Goal: Answer question/provide support: Answer question/provide support

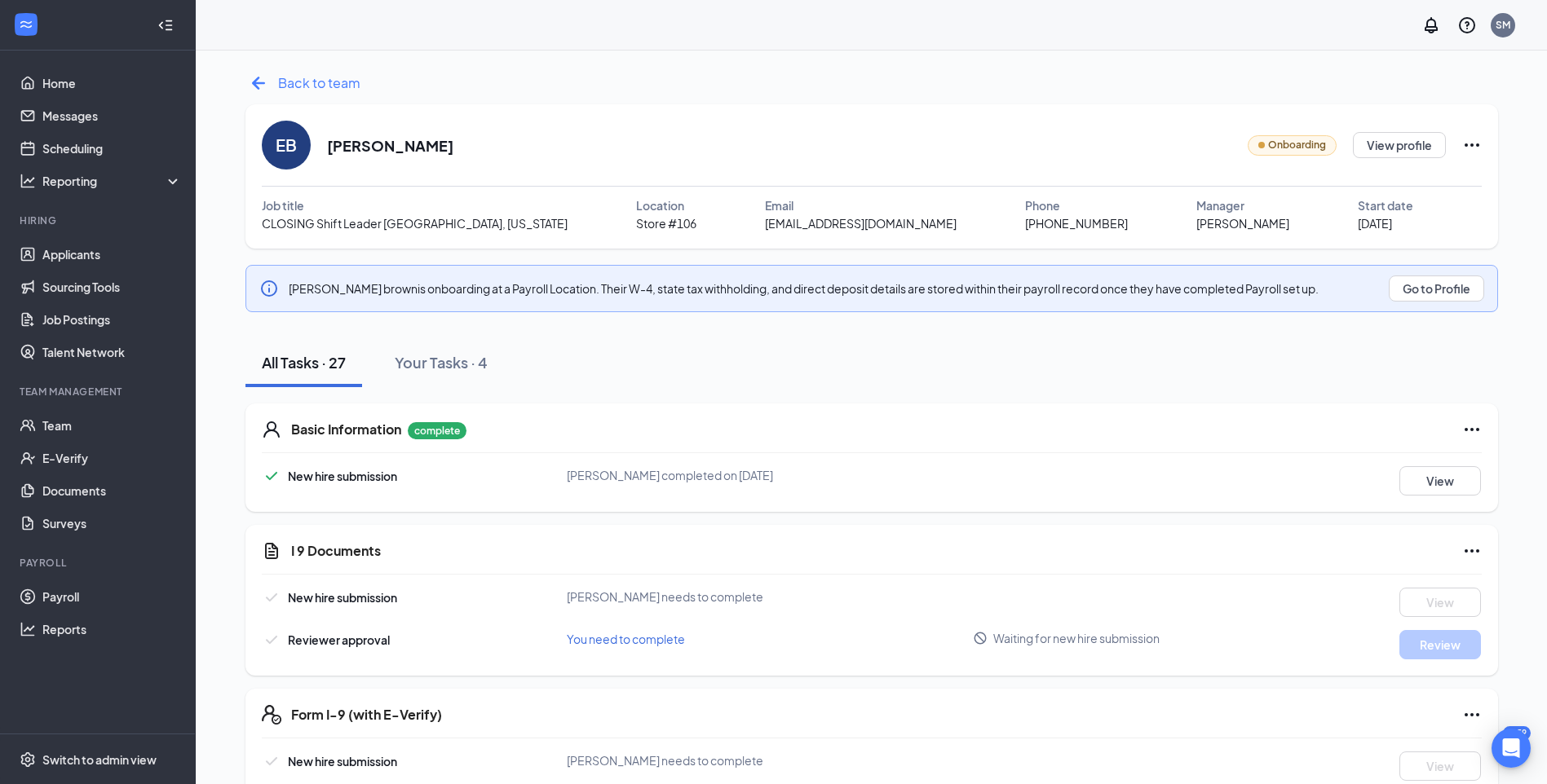
click at [323, 77] on span "Back to team" at bounding box center [319, 83] width 83 height 21
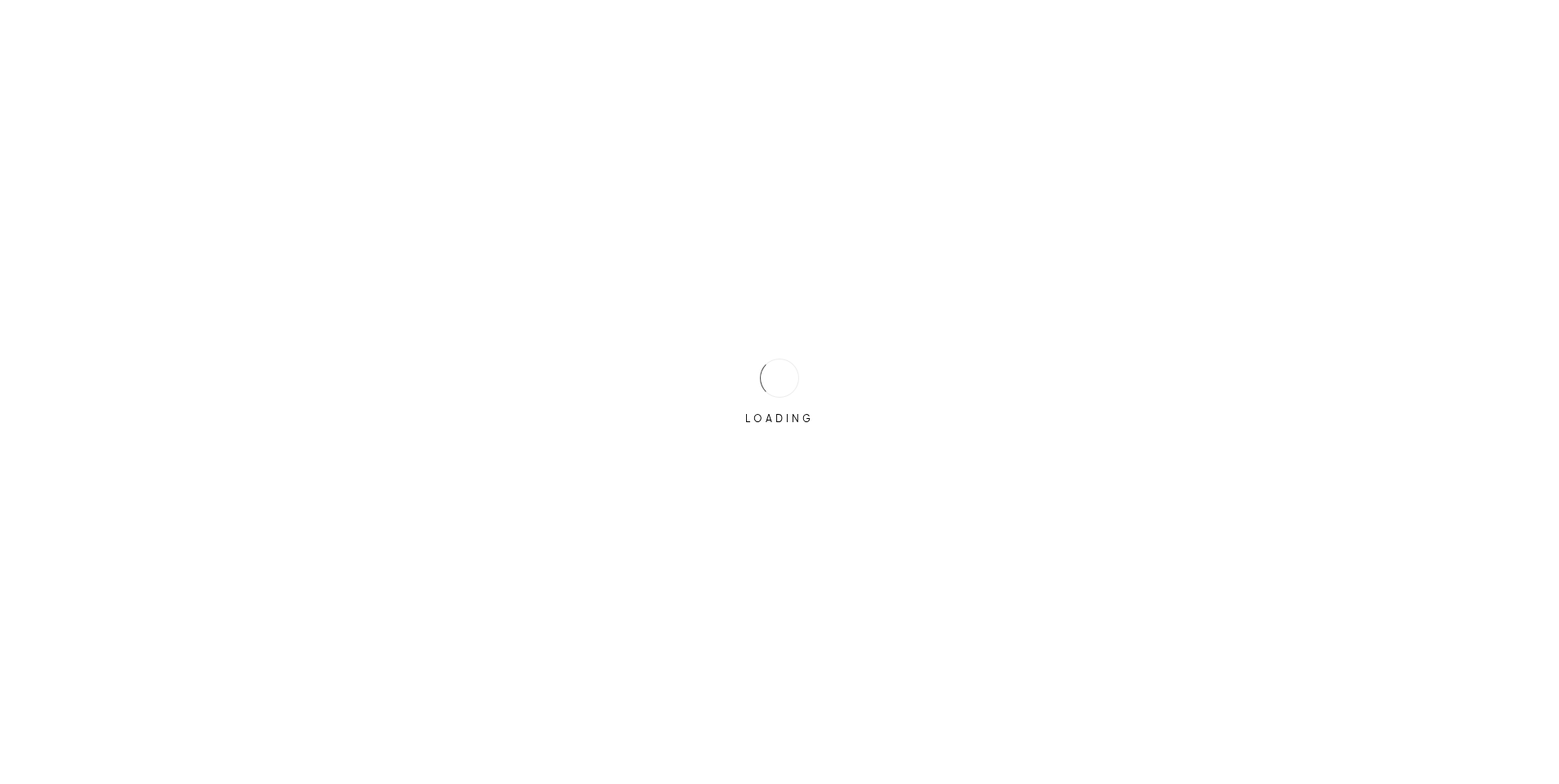
click at [84, 254] on div "LOADING" at bounding box center [779, 392] width 1559 height 784
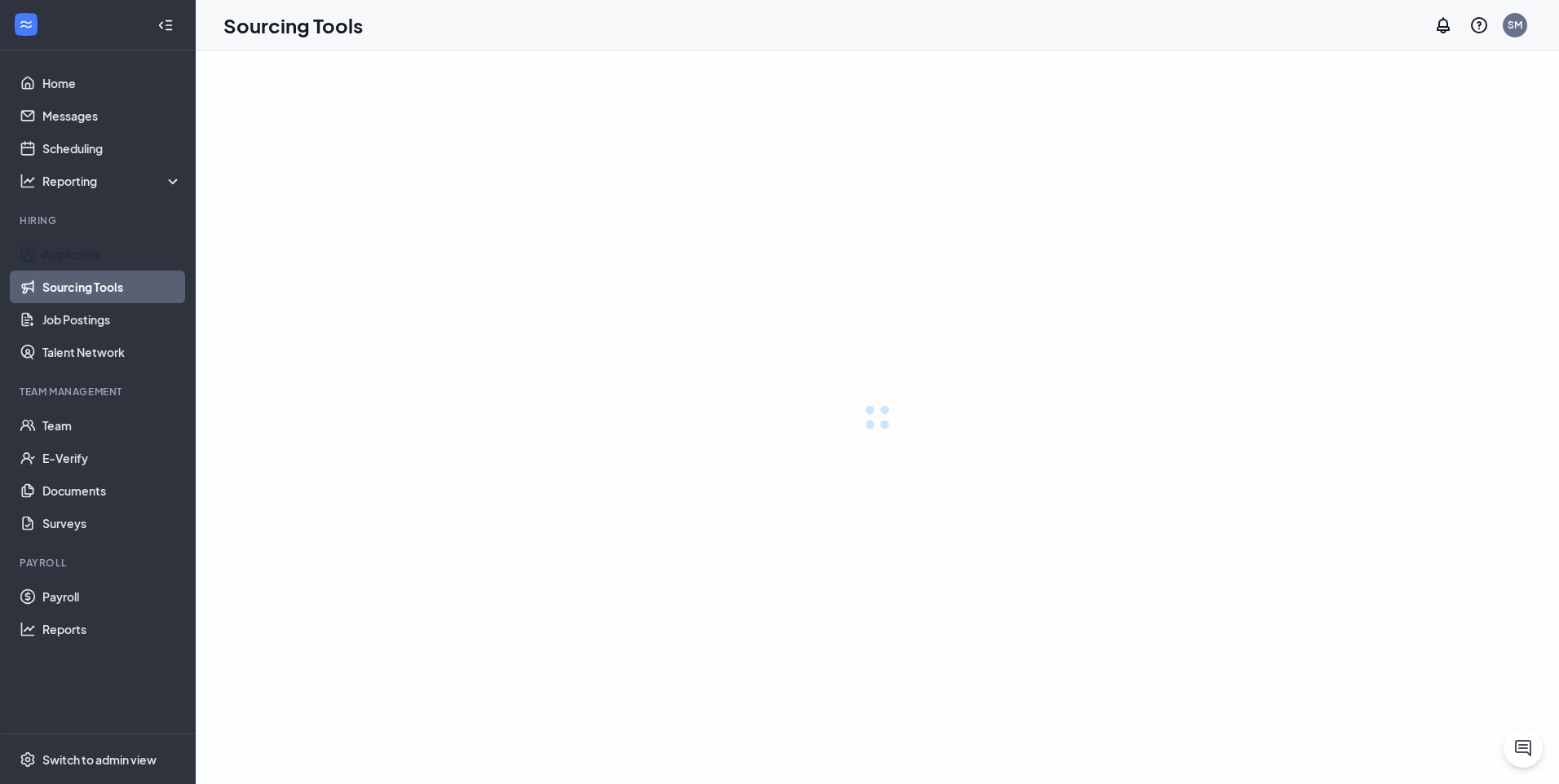
click at [84, 254] on link "Applicants" at bounding box center [112, 254] width 139 height 33
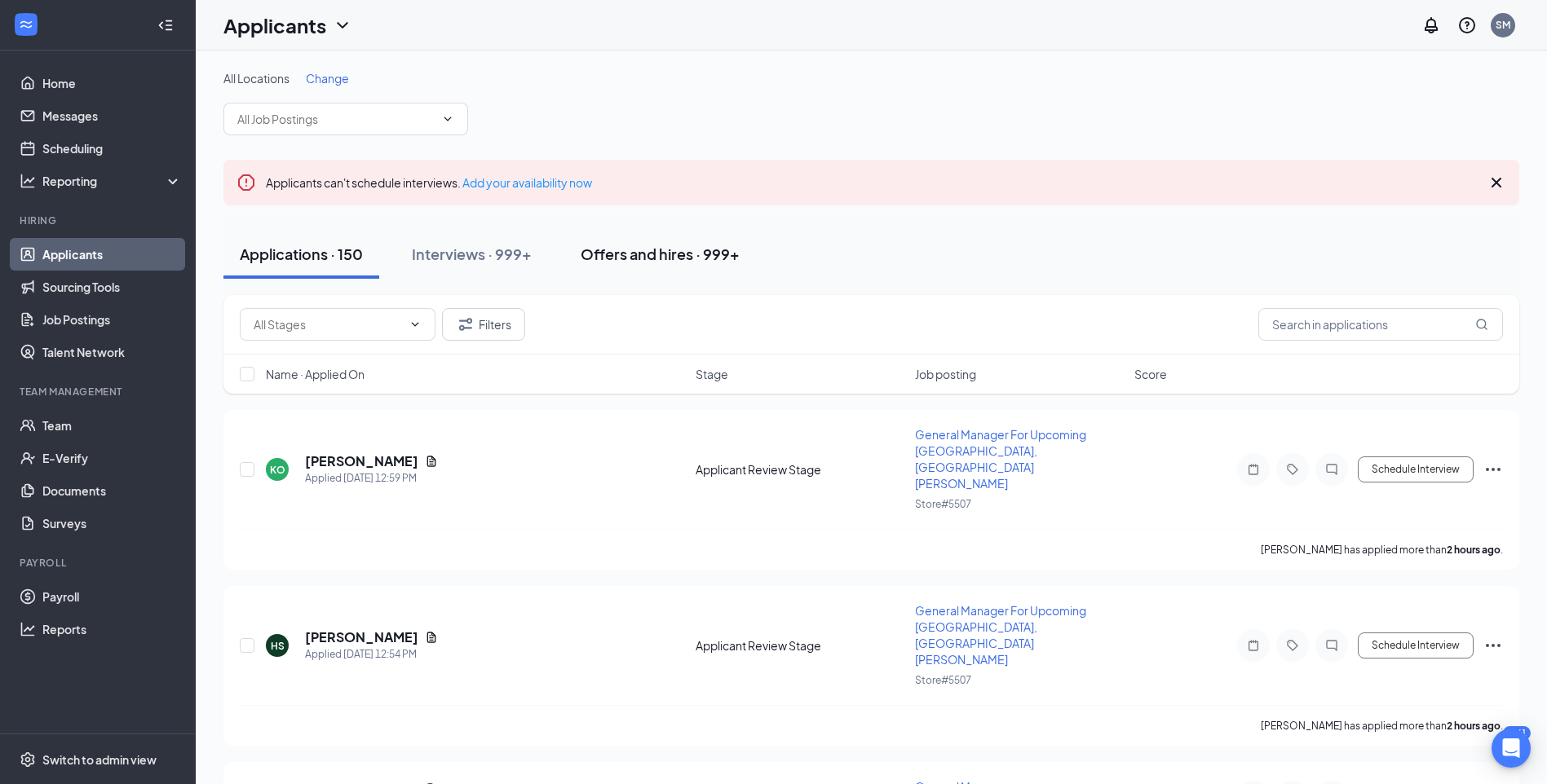
click at [697, 252] on div "Offers and hires · 999+" at bounding box center [660, 254] width 159 height 21
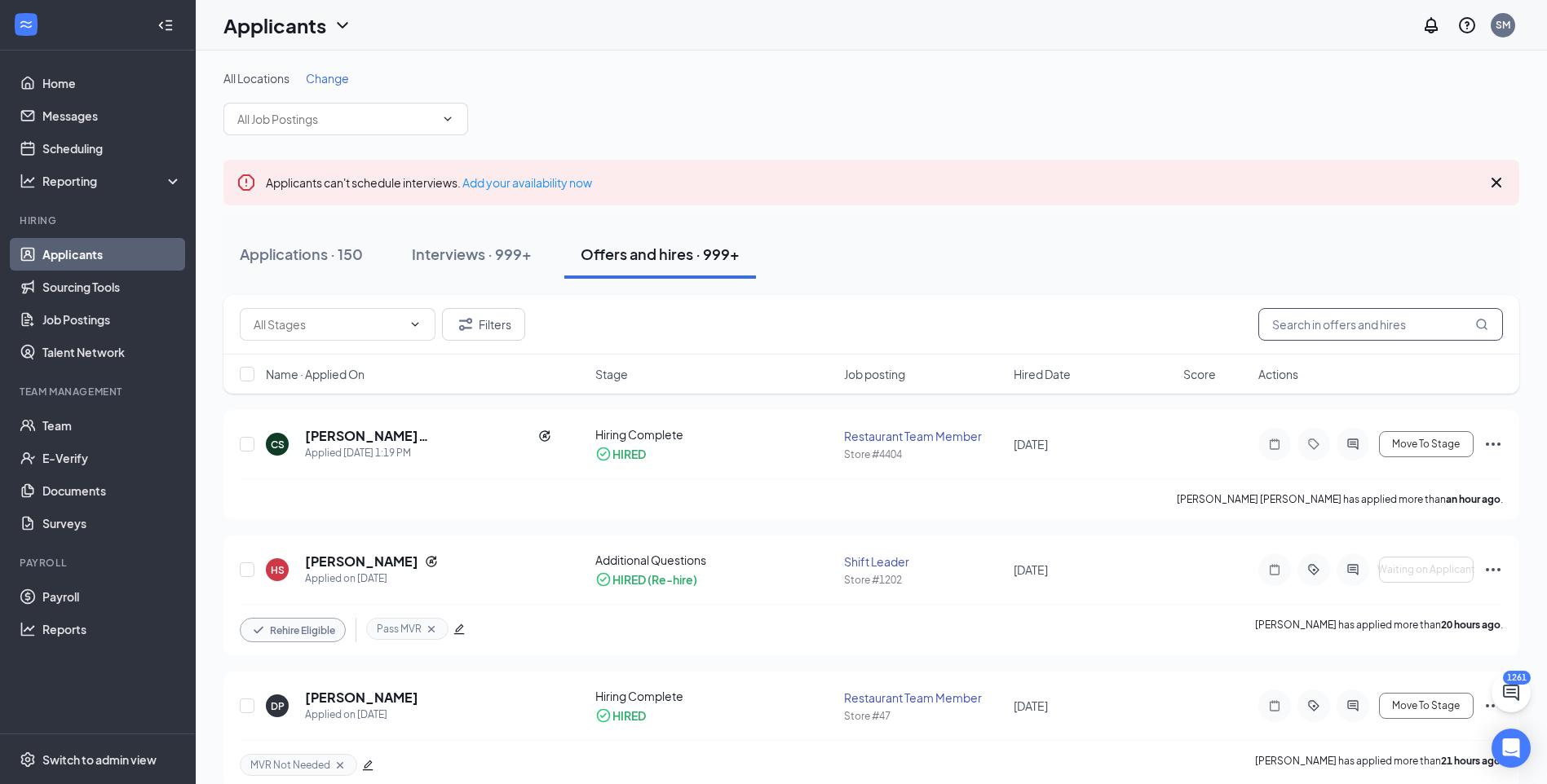
click at [1296, 322] on input "text" at bounding box center [1380, 324] width 244 height 33
type input "kari l"
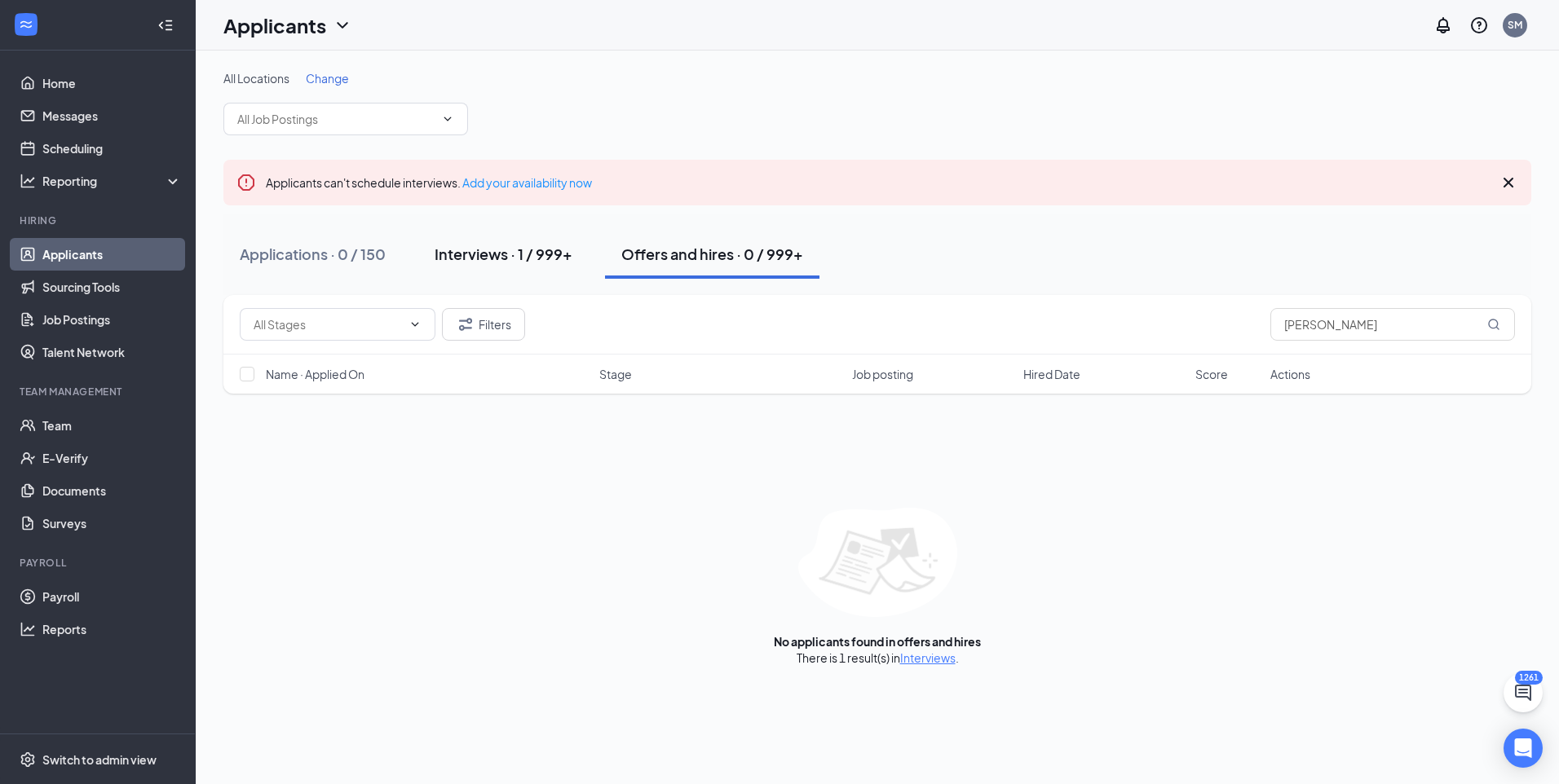
click at [498, 260] on div "Interviews · 1 / 999+" at bounding box center [503, 254] width 138 height 21
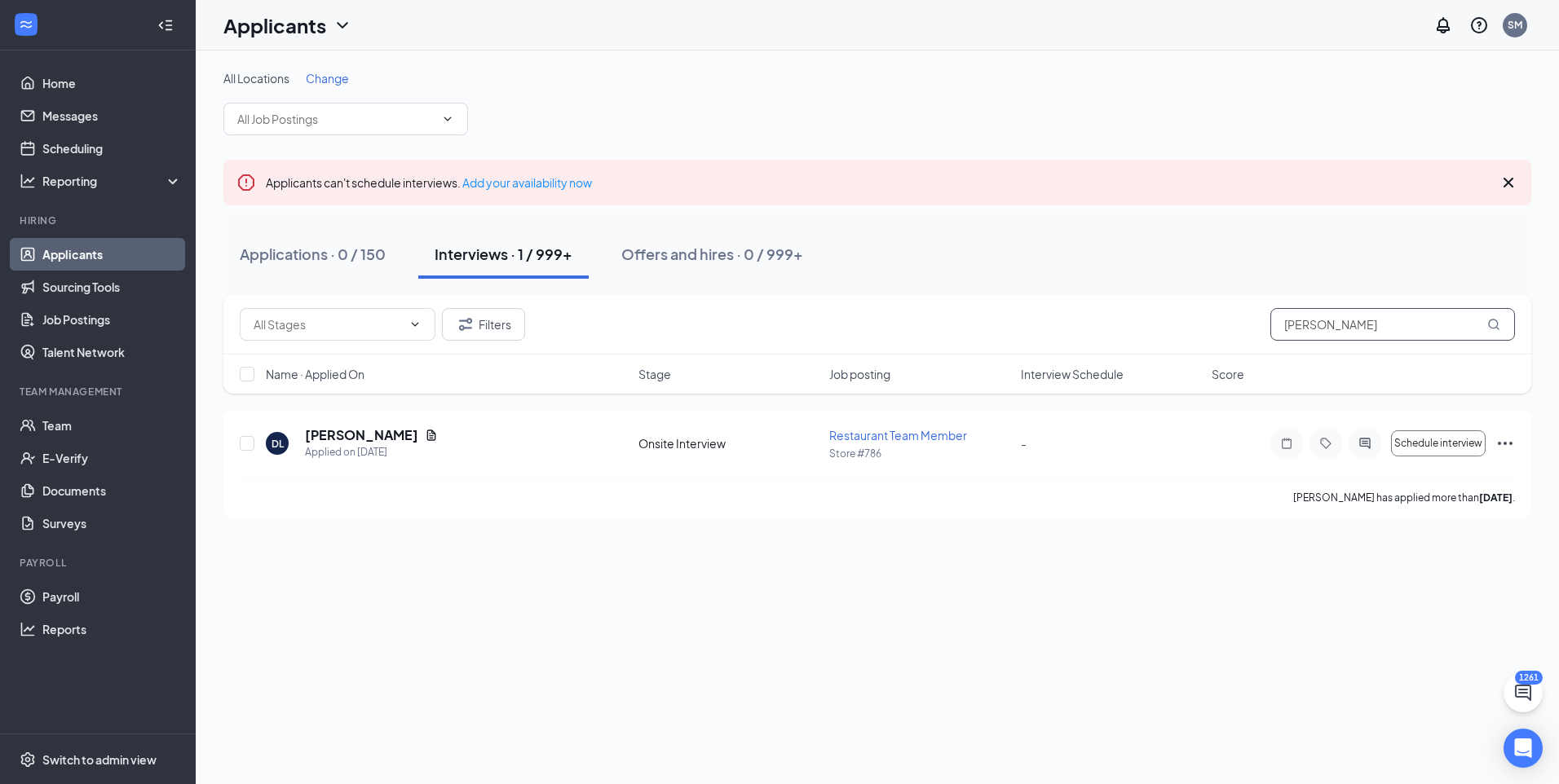
drag, startPoint x: 1330, startPoint y: 328, endPoint x: 1265, endPoint y: 328, distance: 65.0
click at [1265, 328] on div "Filters kari l" at bounding box center [877, 324] width 1275 height 33
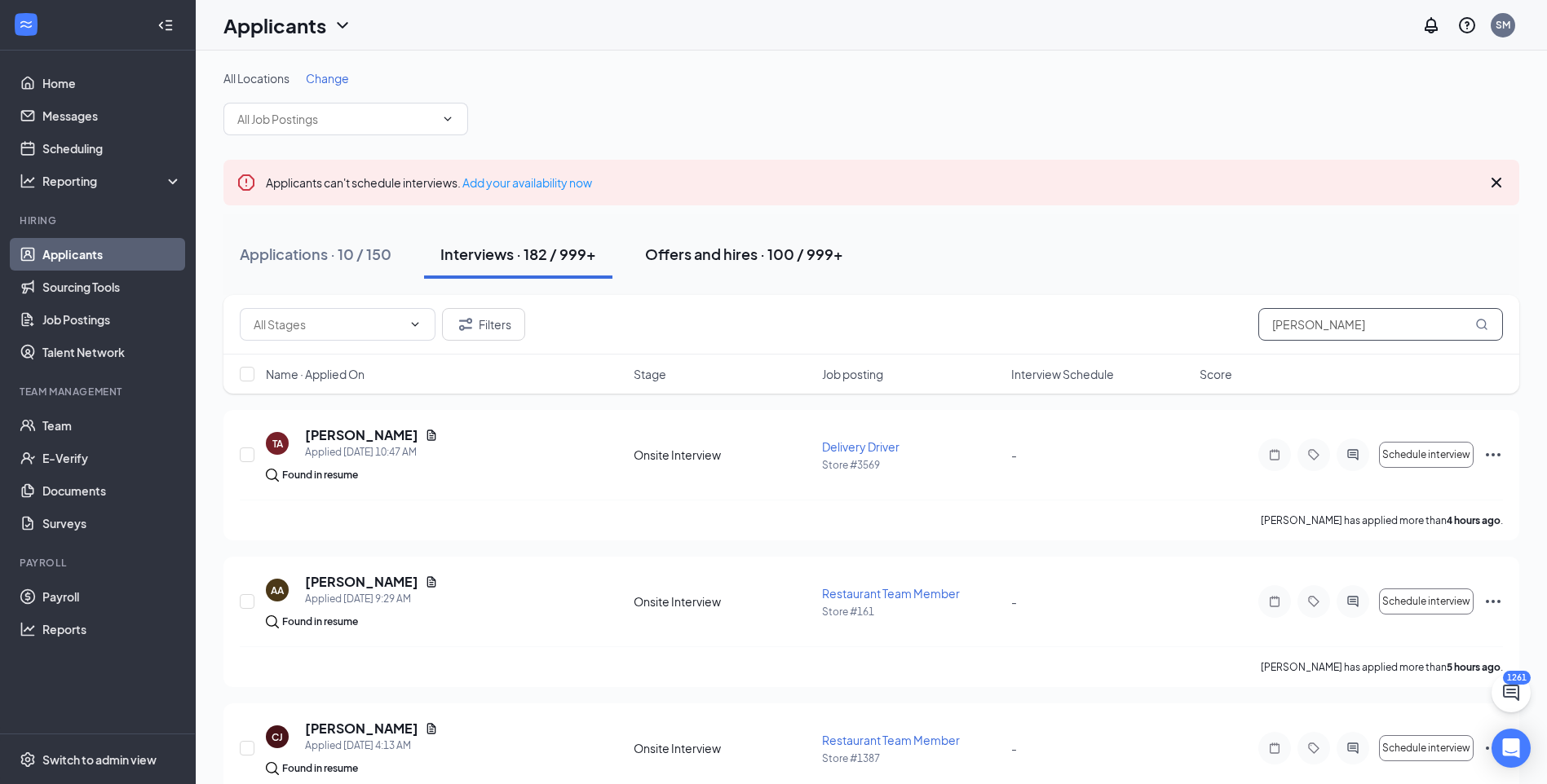
type input "ivers"
click at [724, 260] on div "Offers and hires · 100 / 999+" at bounding box center [744, 254] width 198 height 21
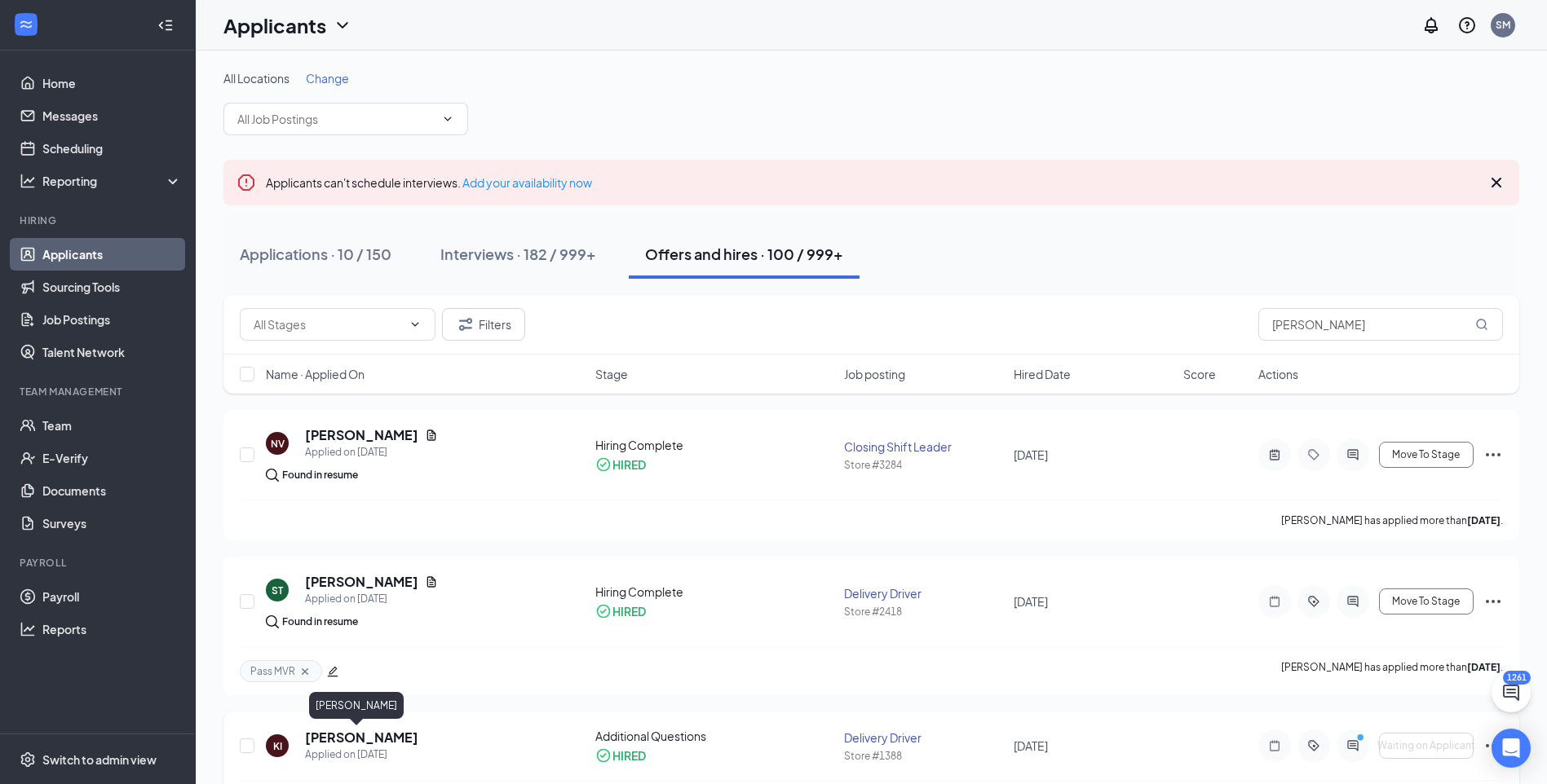
click at [348, 735] on h5 "Kari Iverson" at bounding box center [362, 738] width 114 height 18
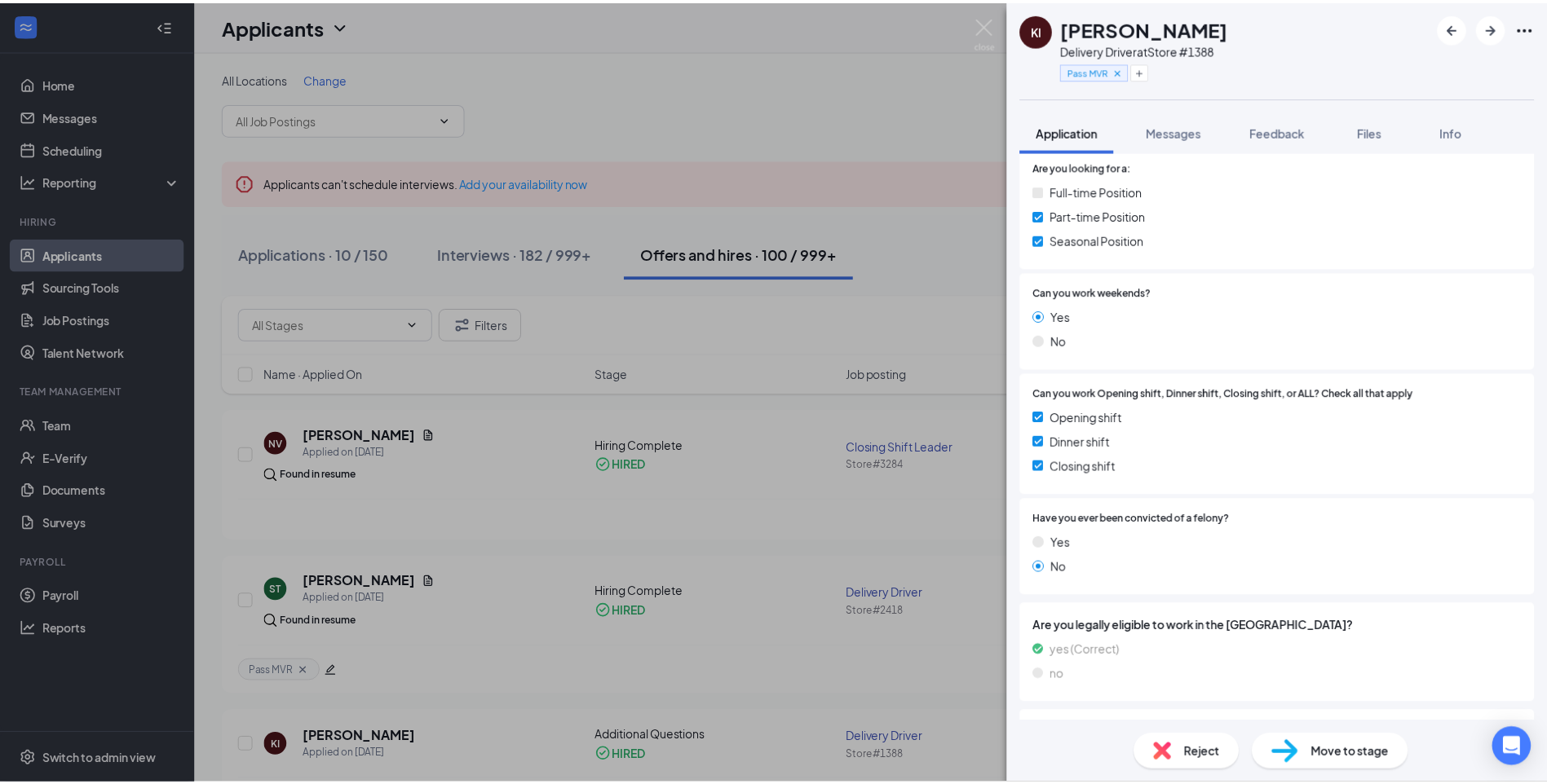
scroll to position [407, 0]
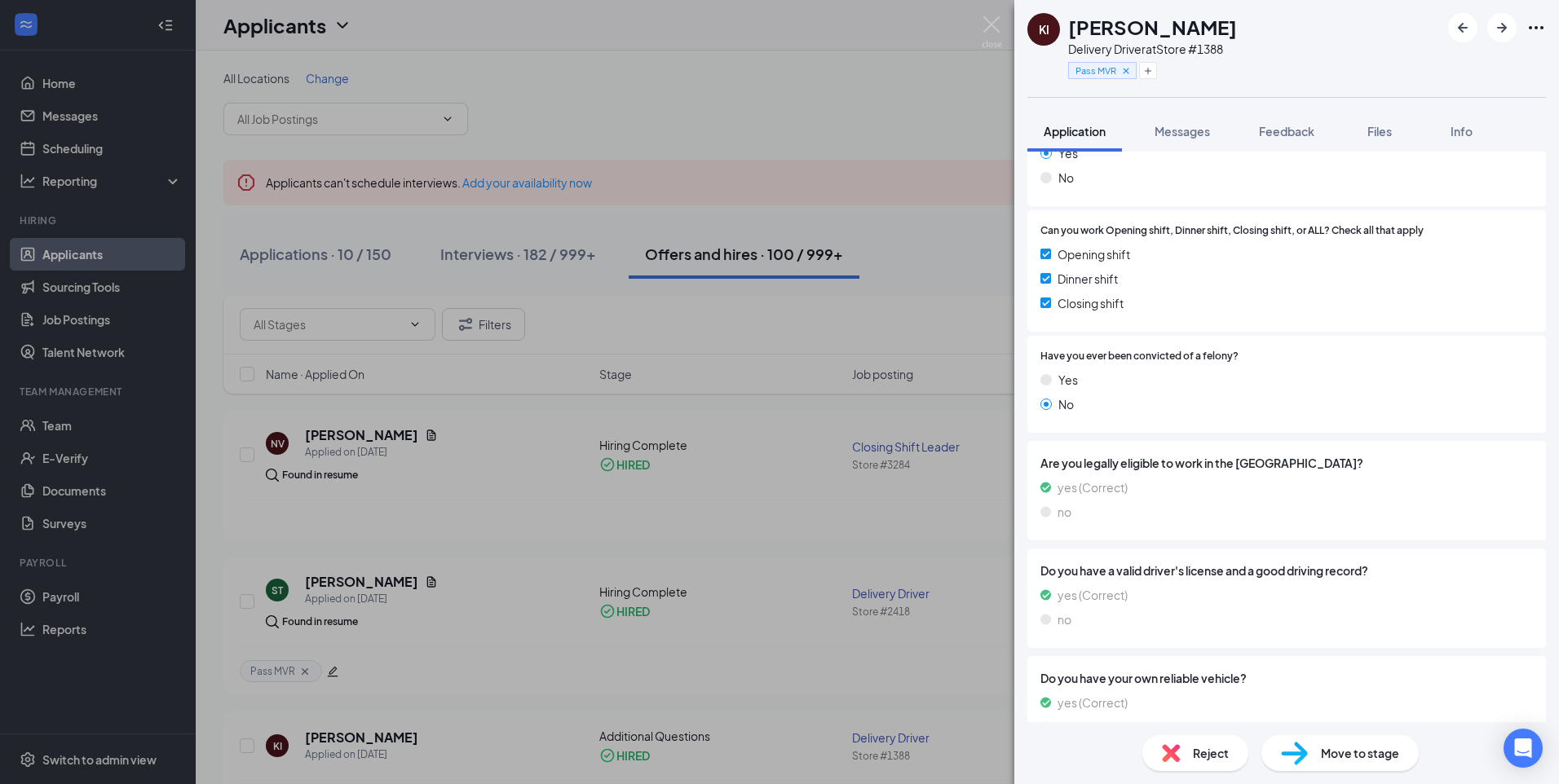
click at [799, 484] on div "KI Kari Iverson Delivery Driver at Store #1388 Pass MVR Application Messages Fe…" at bounding box center [779, 392] width 1559 height 784
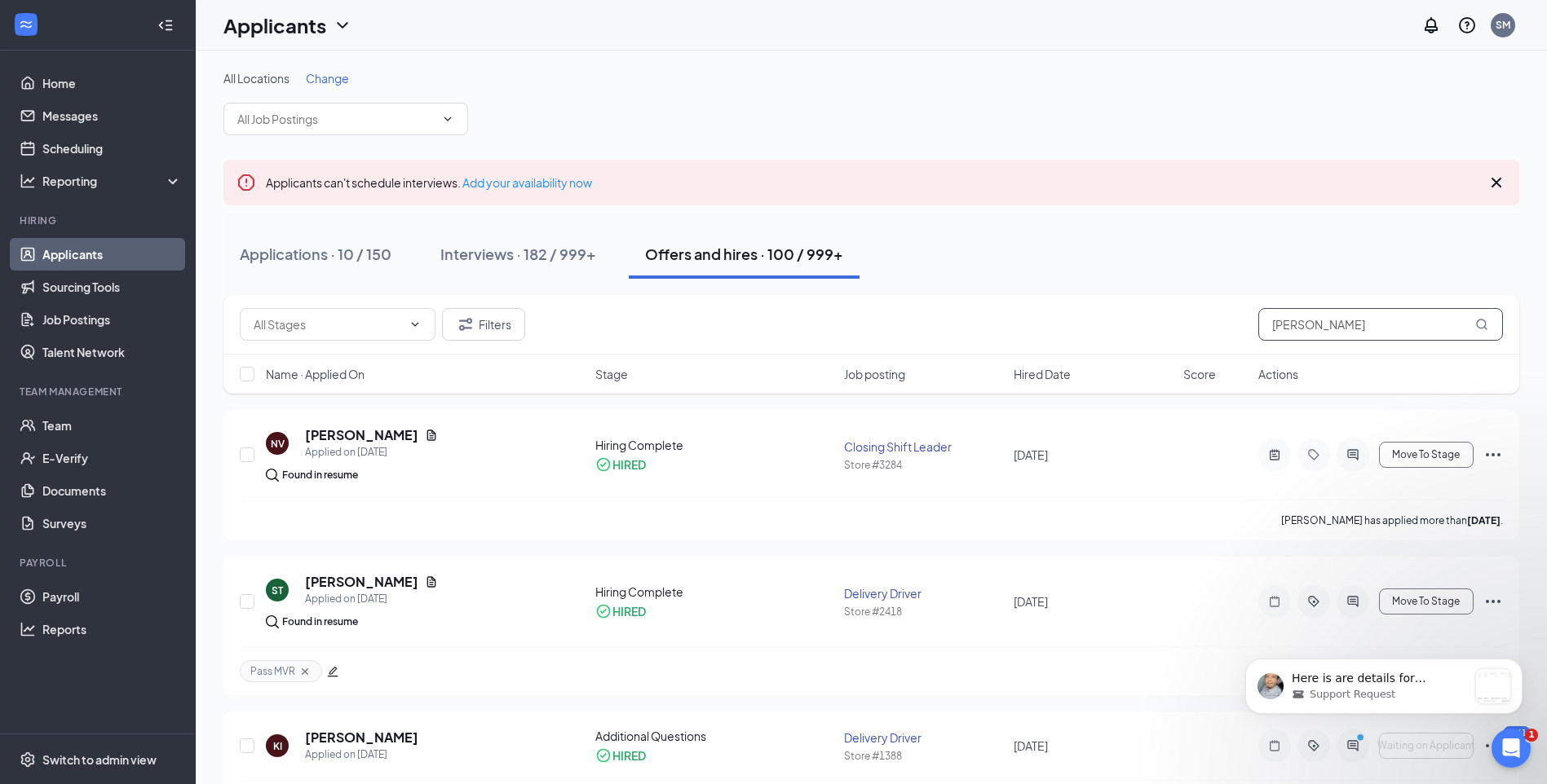
drag, startPoint x: 1362, startPoint y: 327, endPoint x: 1260, endPoint y: 334, distance: 102.2
click at [1260, 334] on input "ivers" at bounding box center [1380, 324] width 244 height 33
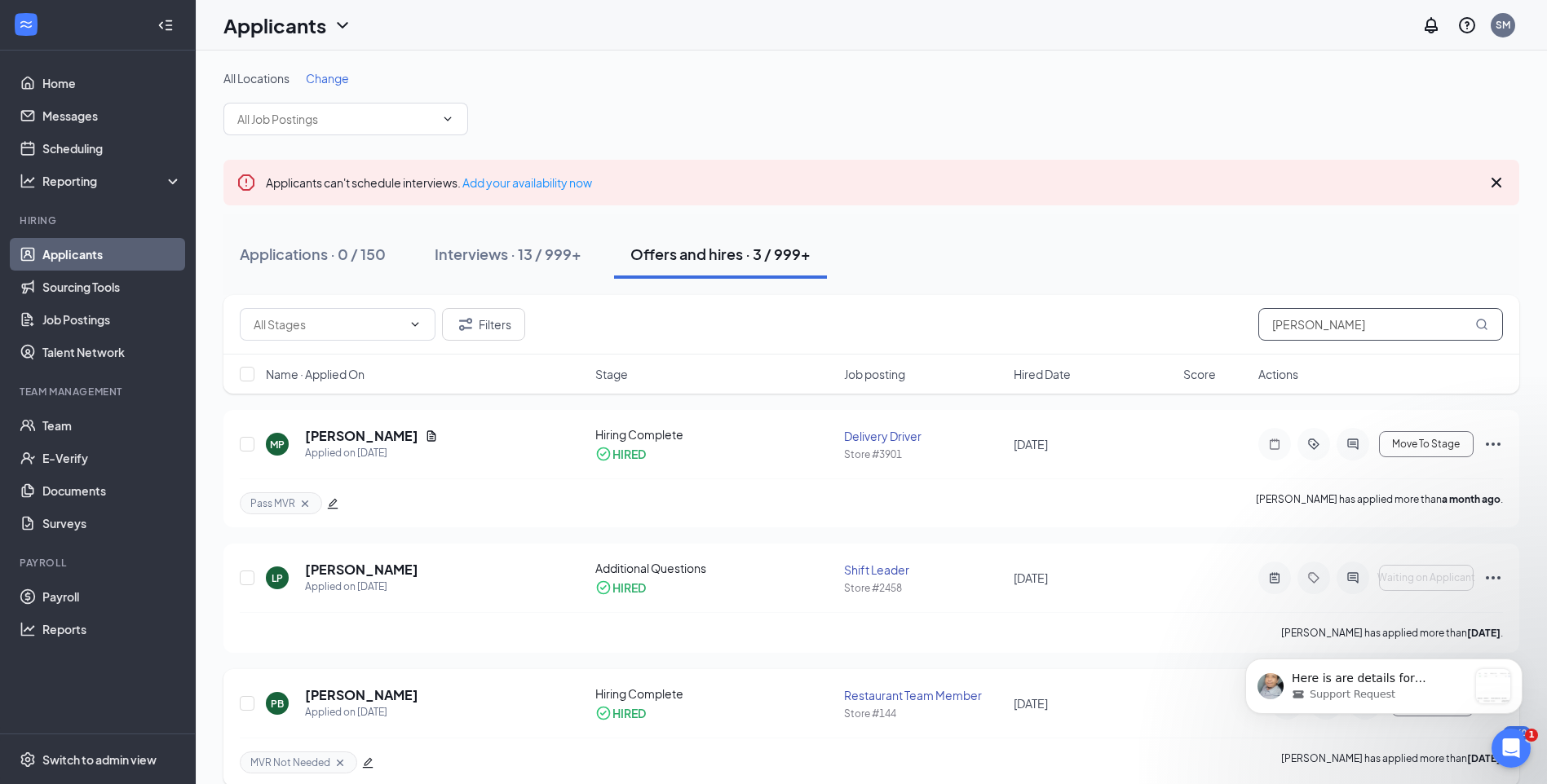
type input "preston"
click at [551, 246] on div "Interviews · 13 / 999+" at bounding box center [507, 254] width 147 height 21
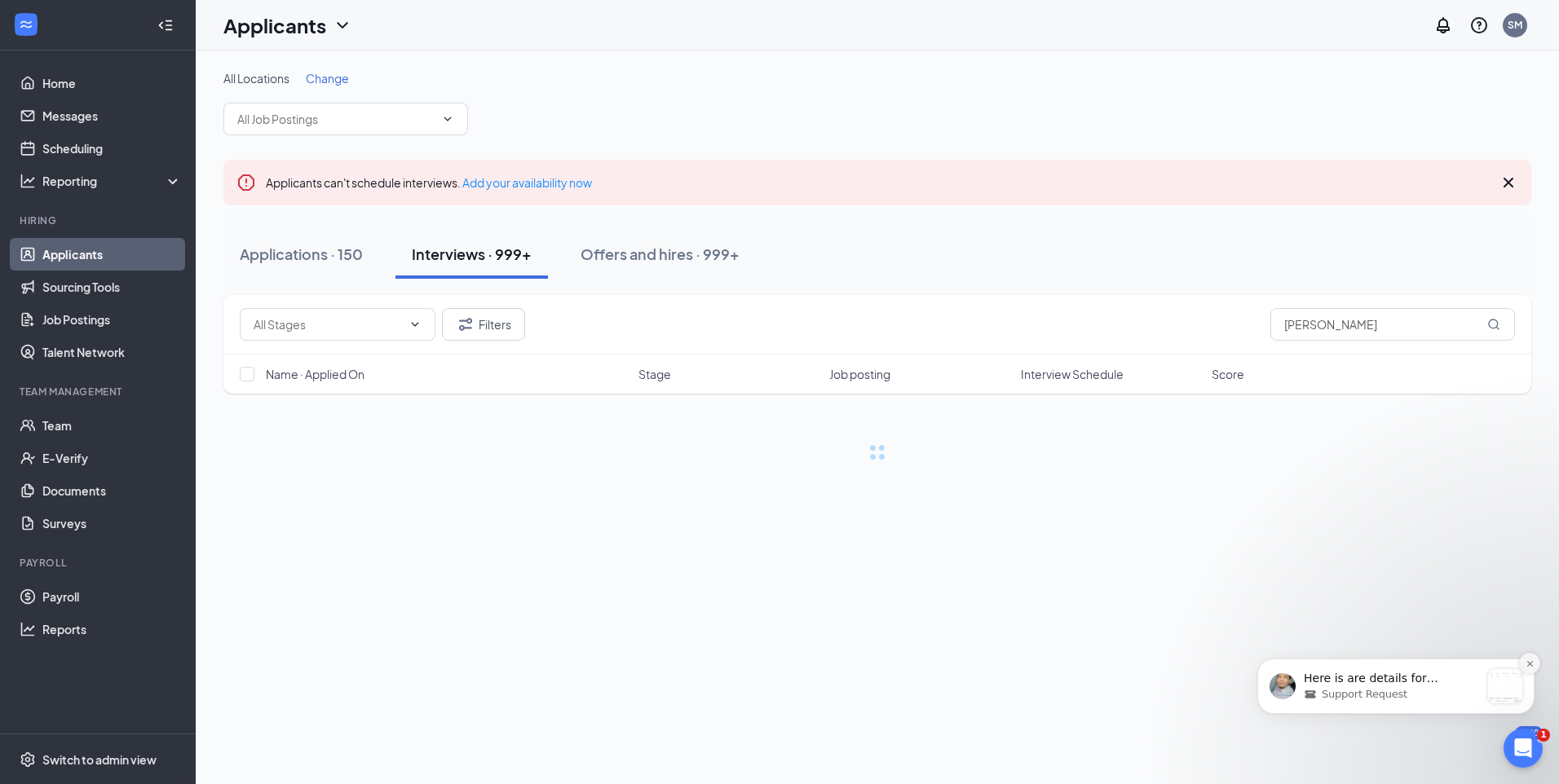
click at [1537, 660] on button "Dismiss notification" at bounding box center [1530, 664] width 21 height 21
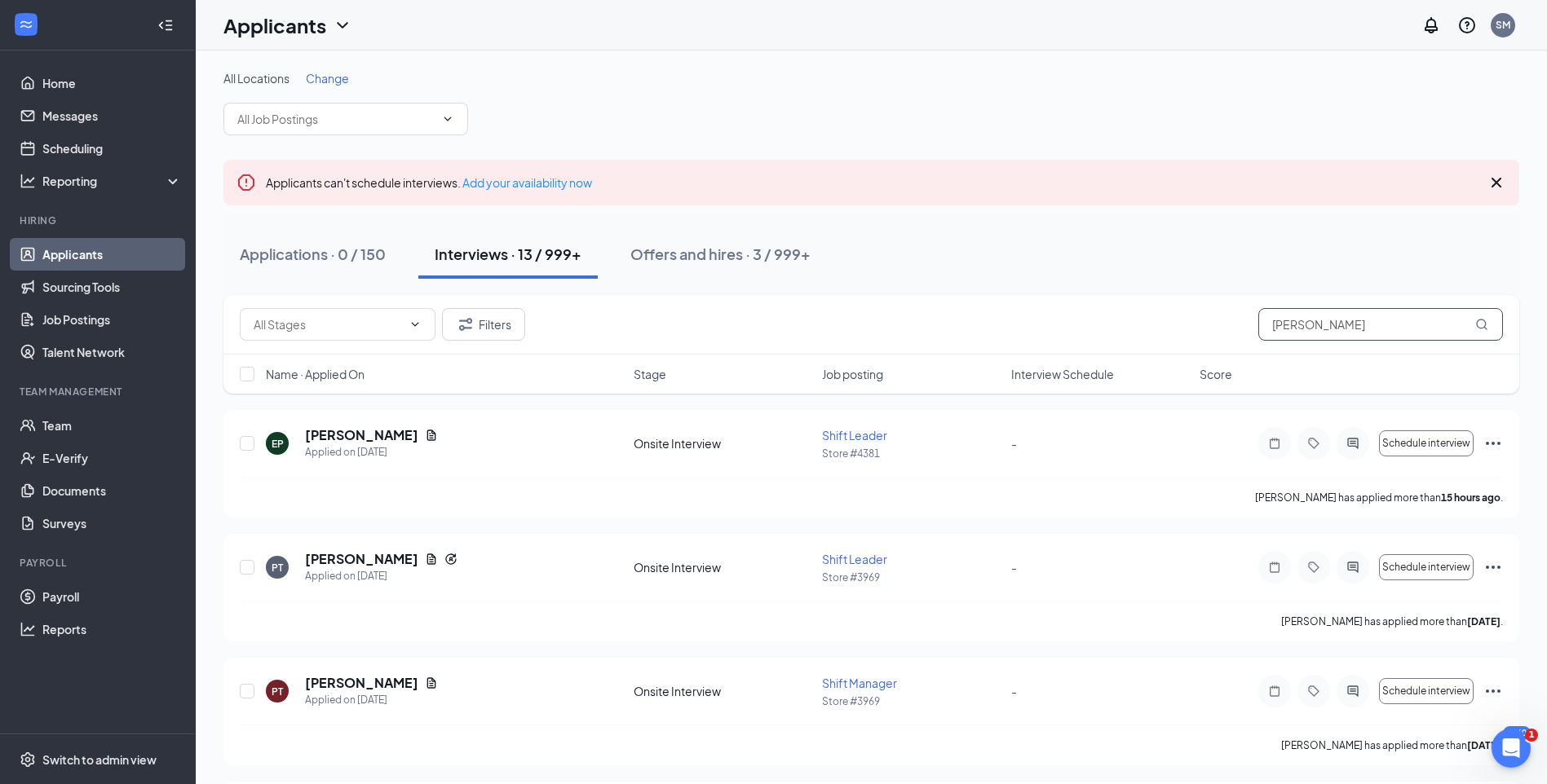
drag, startPoint x: 1334, startPoint y: 334, endPoint x: 1237, endPoint y: 336, distance: 97.0
click at [1237, 336] on div "Filters preston" at bounding box center [871, 324] width 1263 height 33
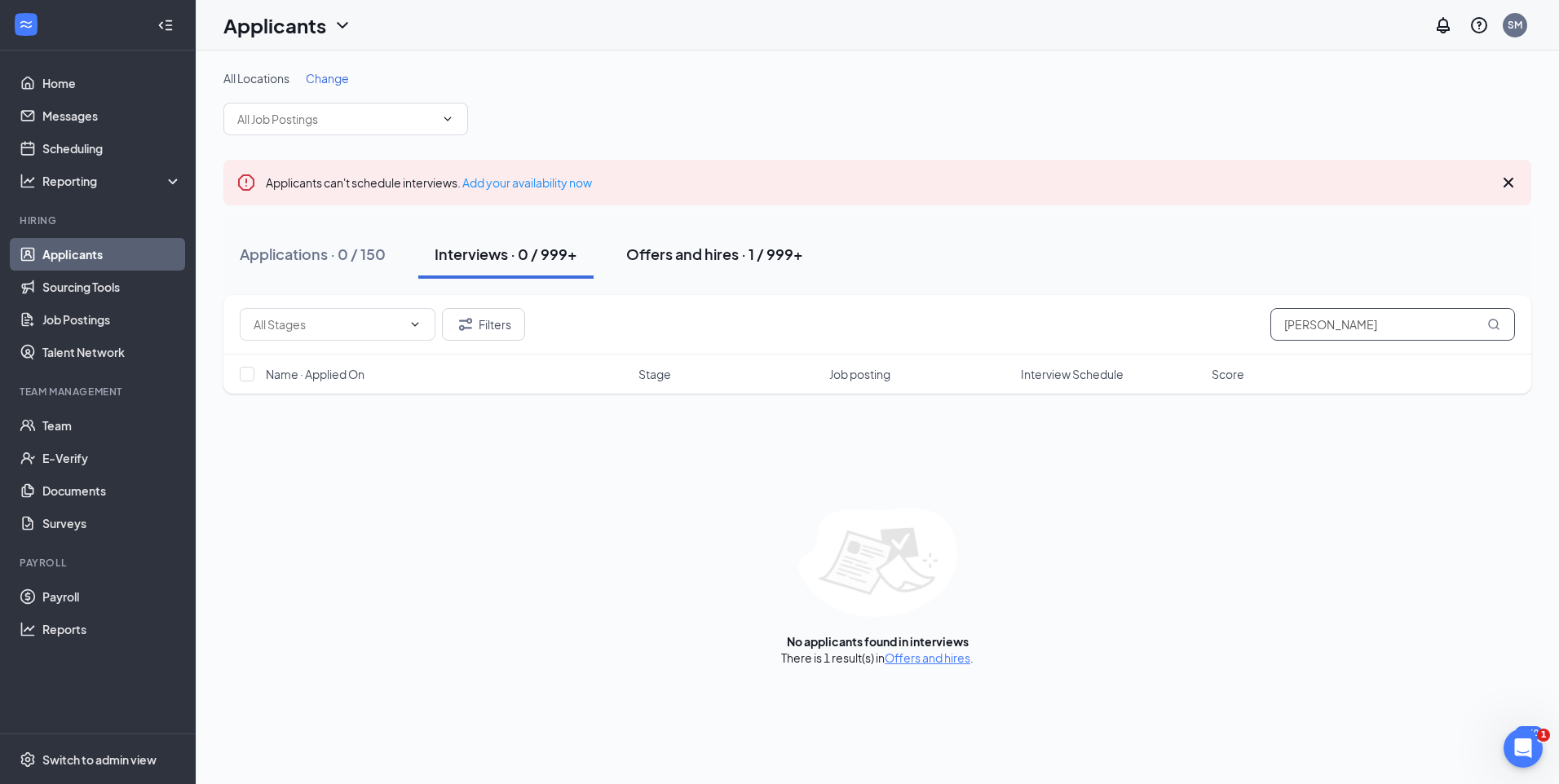
type input "ziegler"
click at [754, 256] on div "Offers and hires · 1 / 999+" at bounding box center [715, 254] width 177 height 21
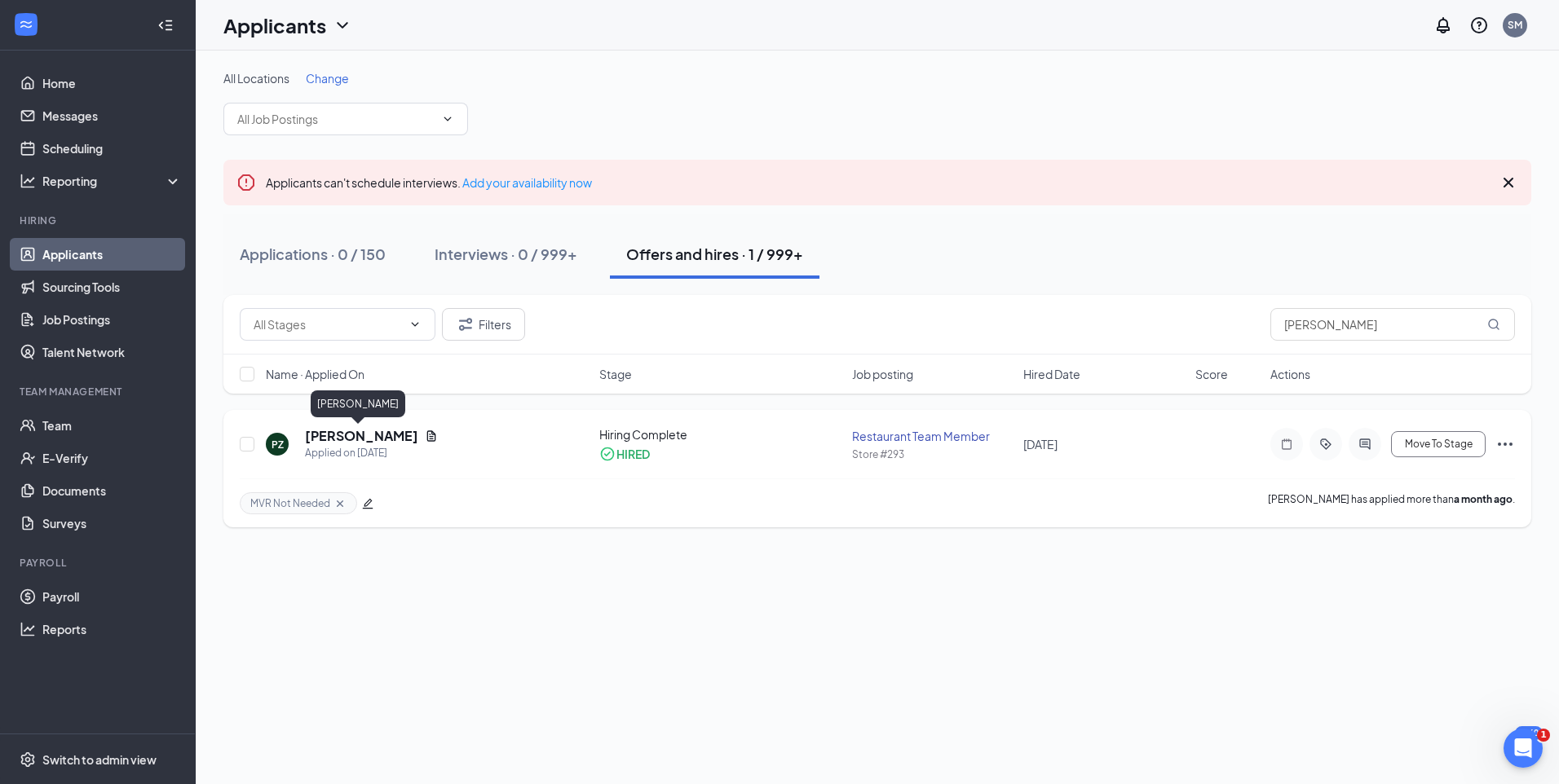
click at [365, 438] on h5 "Prestin Ziegler" at bounding box center [362, 436] width 114 height 18
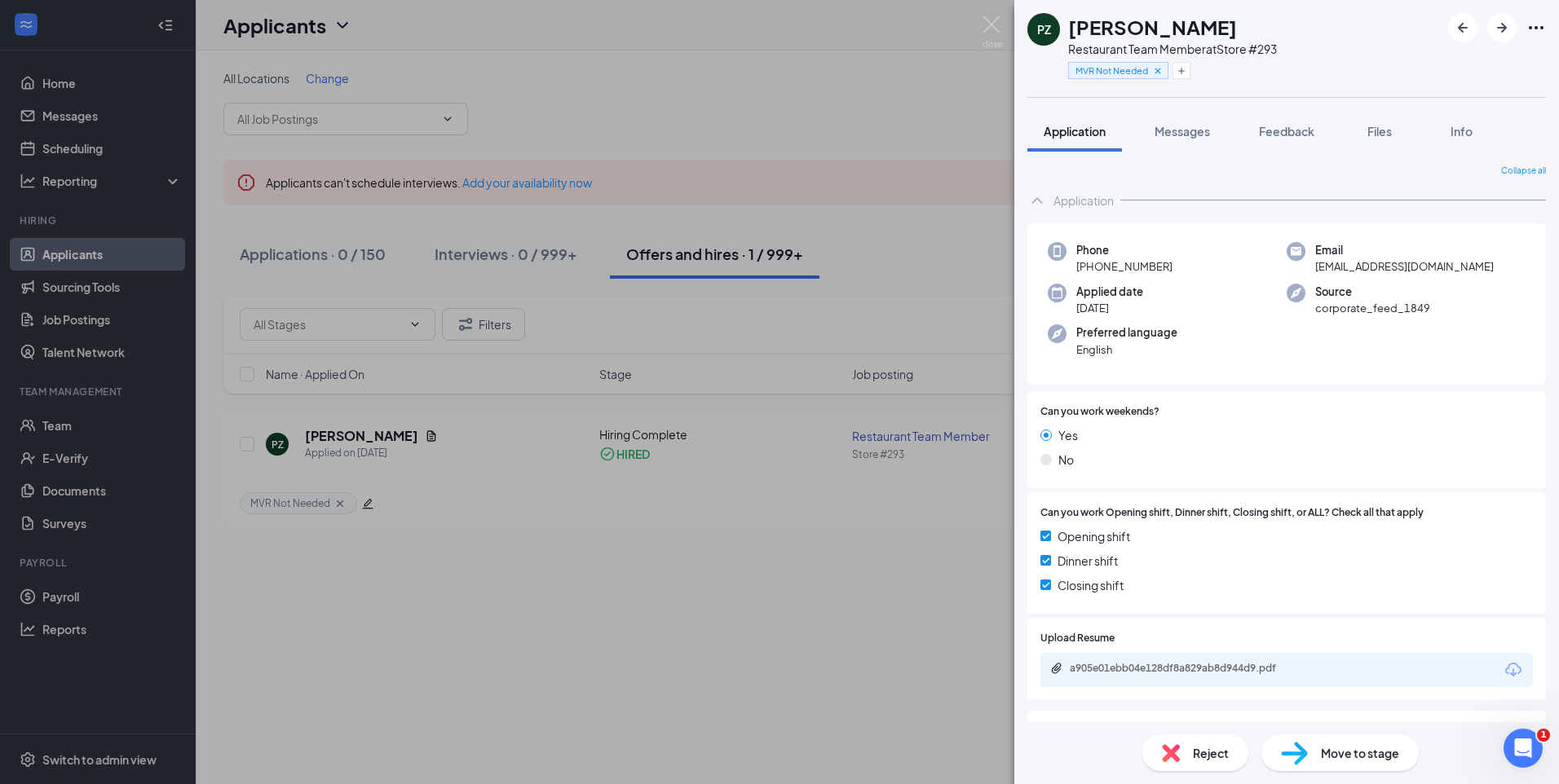
click at [545, 343] on div "PZ Prestin Ziegler Restaurant Team Member at Store #293 MVR Not Needed Applicat…" at bounding box center [779, 392] width 1559 height 784
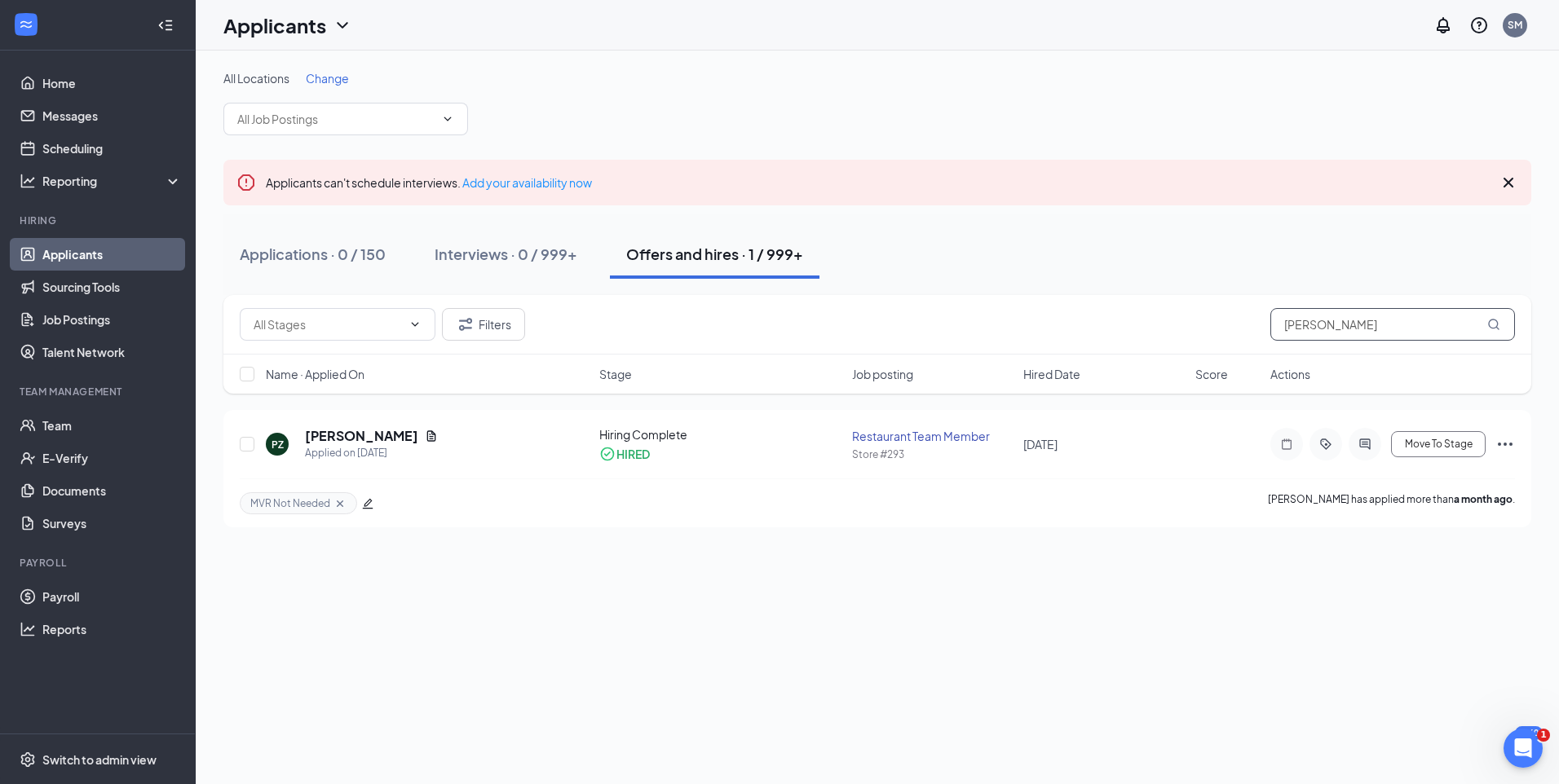
drag, startPoint x: 1327, startPoint y: 322, endPoint x: 1285, endPoint y: 334, distance: 43.7
click at [1285, 334] on input "ziegler" at bounding box center [1392, 324] width 244 height 33
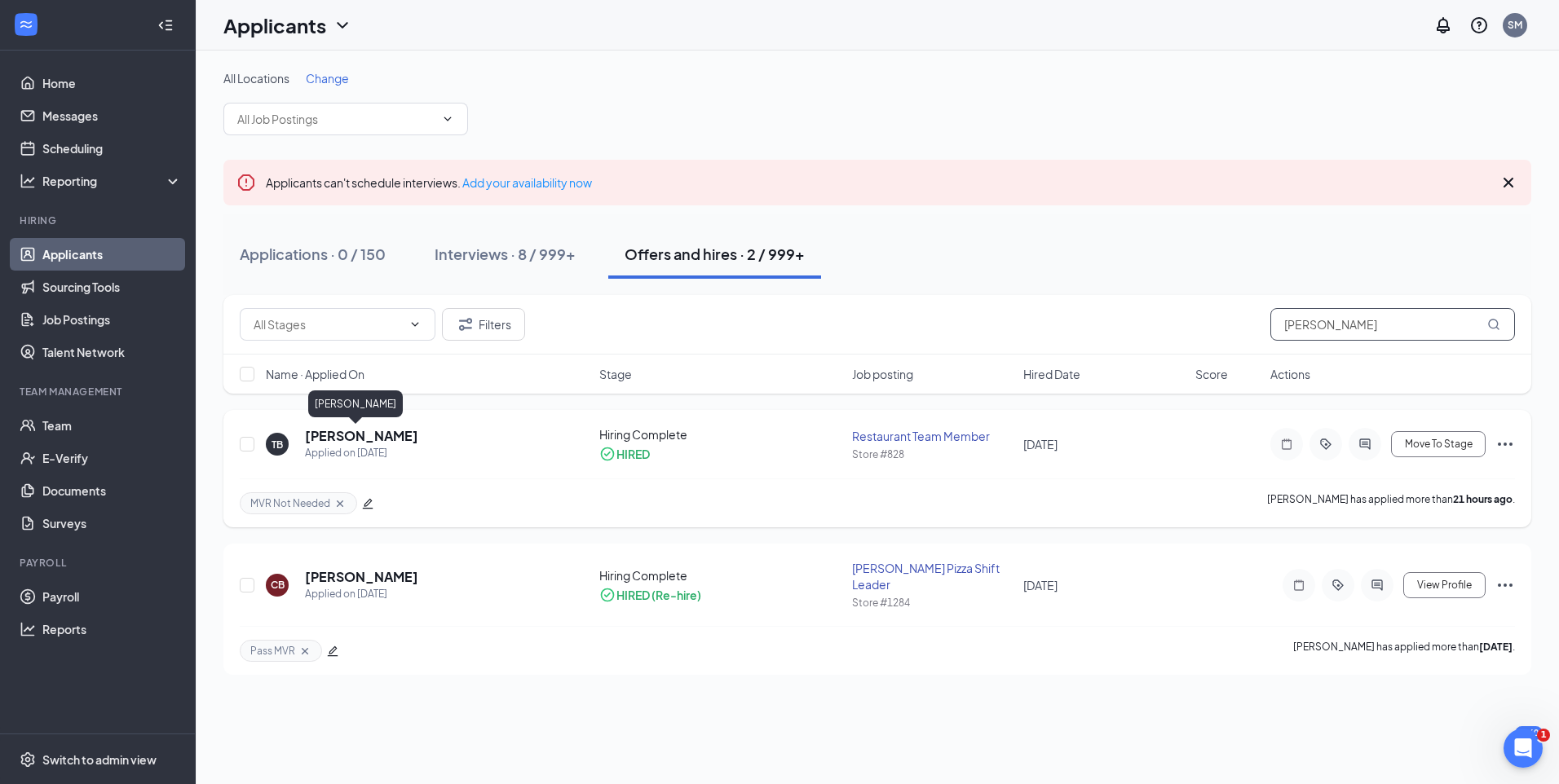
type input "tina b"
click at [377, 439] on h5 "[PERSON_NAME]" at bounding box center [362, 436] width 114 height 18
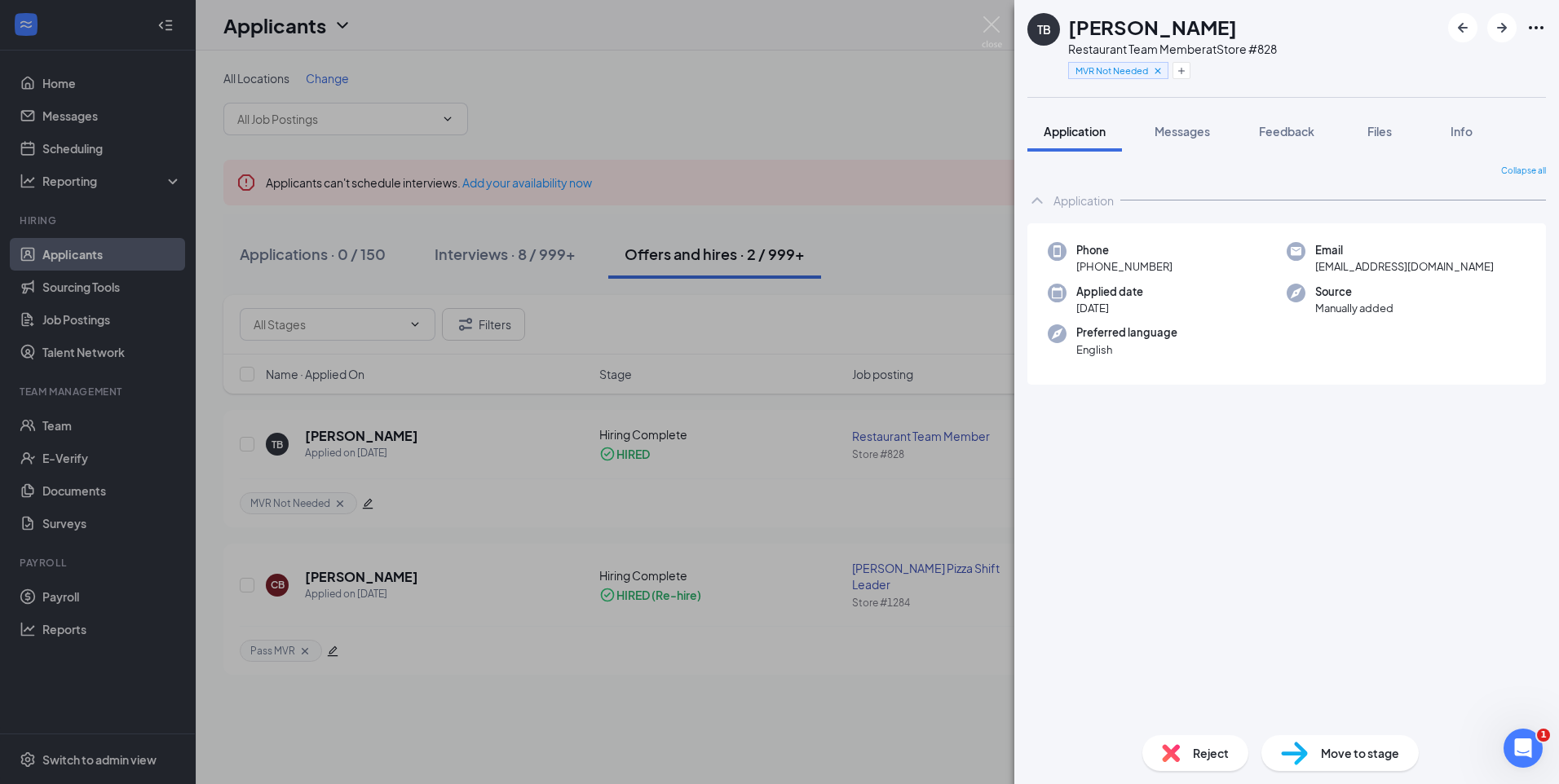
click at [757, 561] on div "TB Tina Barnes Restaurant Team Member at Store #828 MVR Not Needed Application …" at bounding box center [779, 392] width 1559 height 784
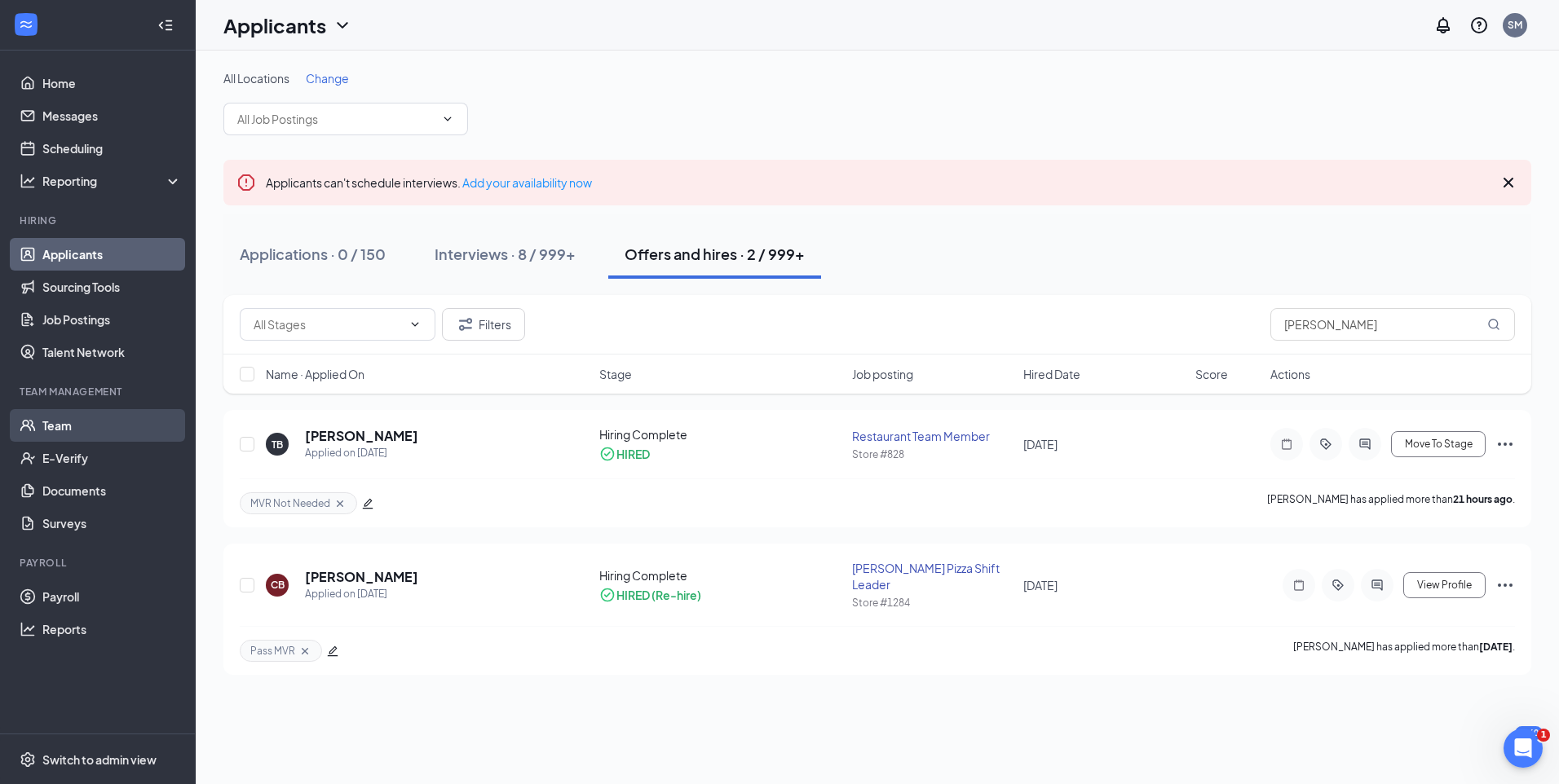
click at [42, 427] on link "Team" at bounding box center [112, 426] width 139 height 33
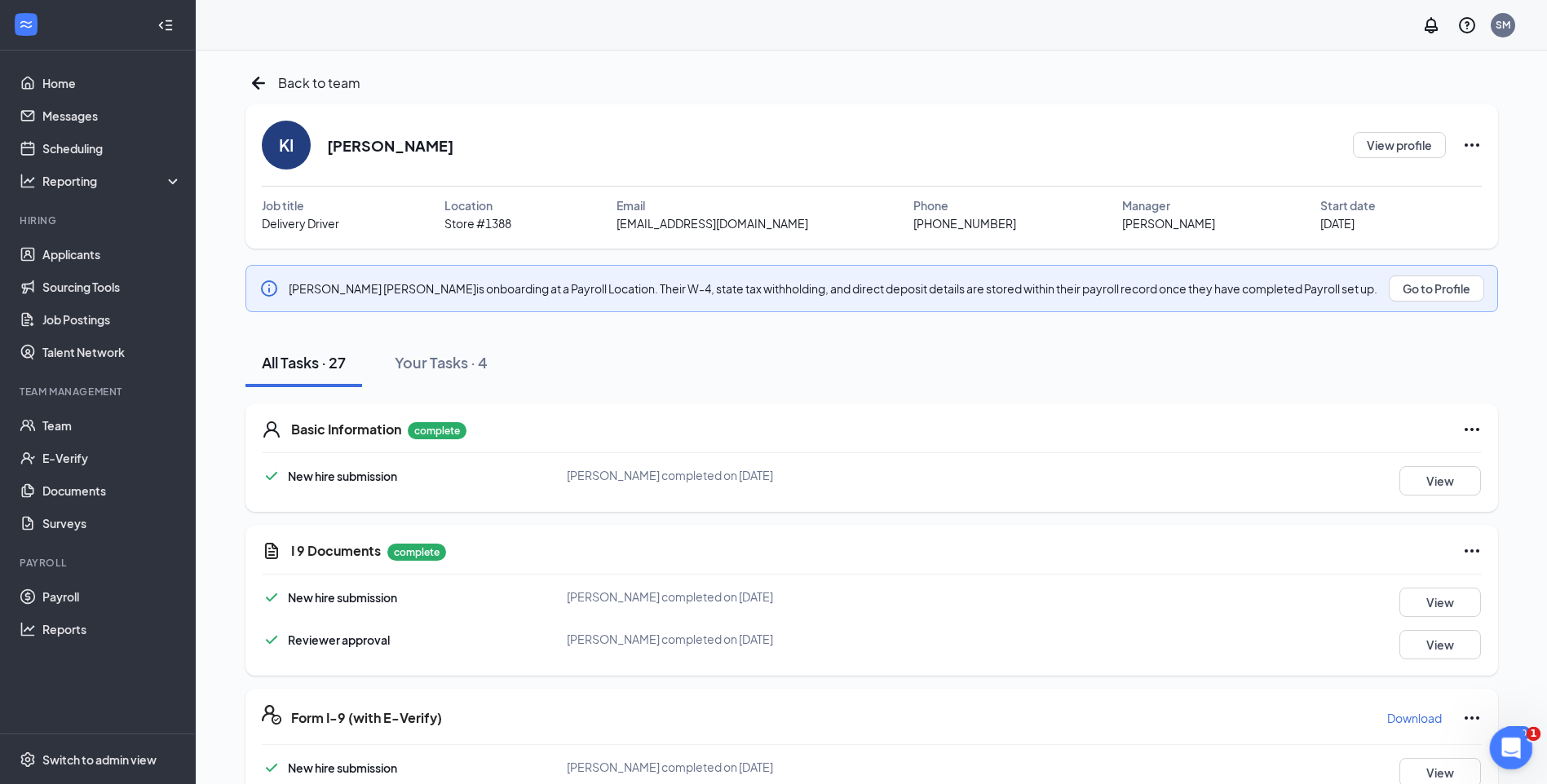
click at [1532, 756] on body "Home Messages Scheduling Reporting Hiring Applicants Sourcing Tools Job Posting…" at bounding box center [773, 392] width 1547 height 784
click at [1497, 751] on div "Open Intercom Messenger" at bounding box center [1508, 745] width 54 height 54
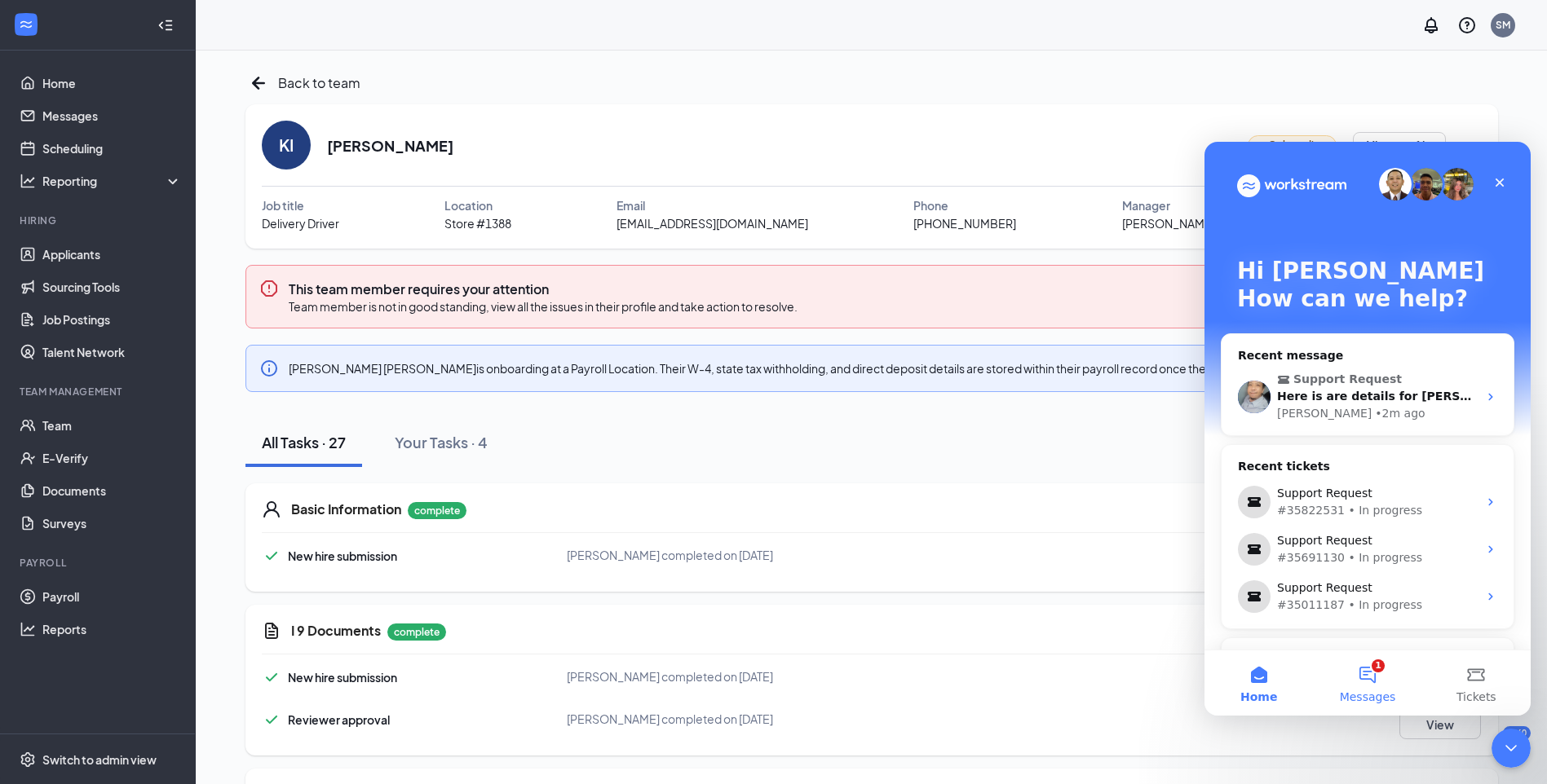
click at [1360, 671] on button "1 Messages" at bounding box center [1367, 683] width 108 height 65
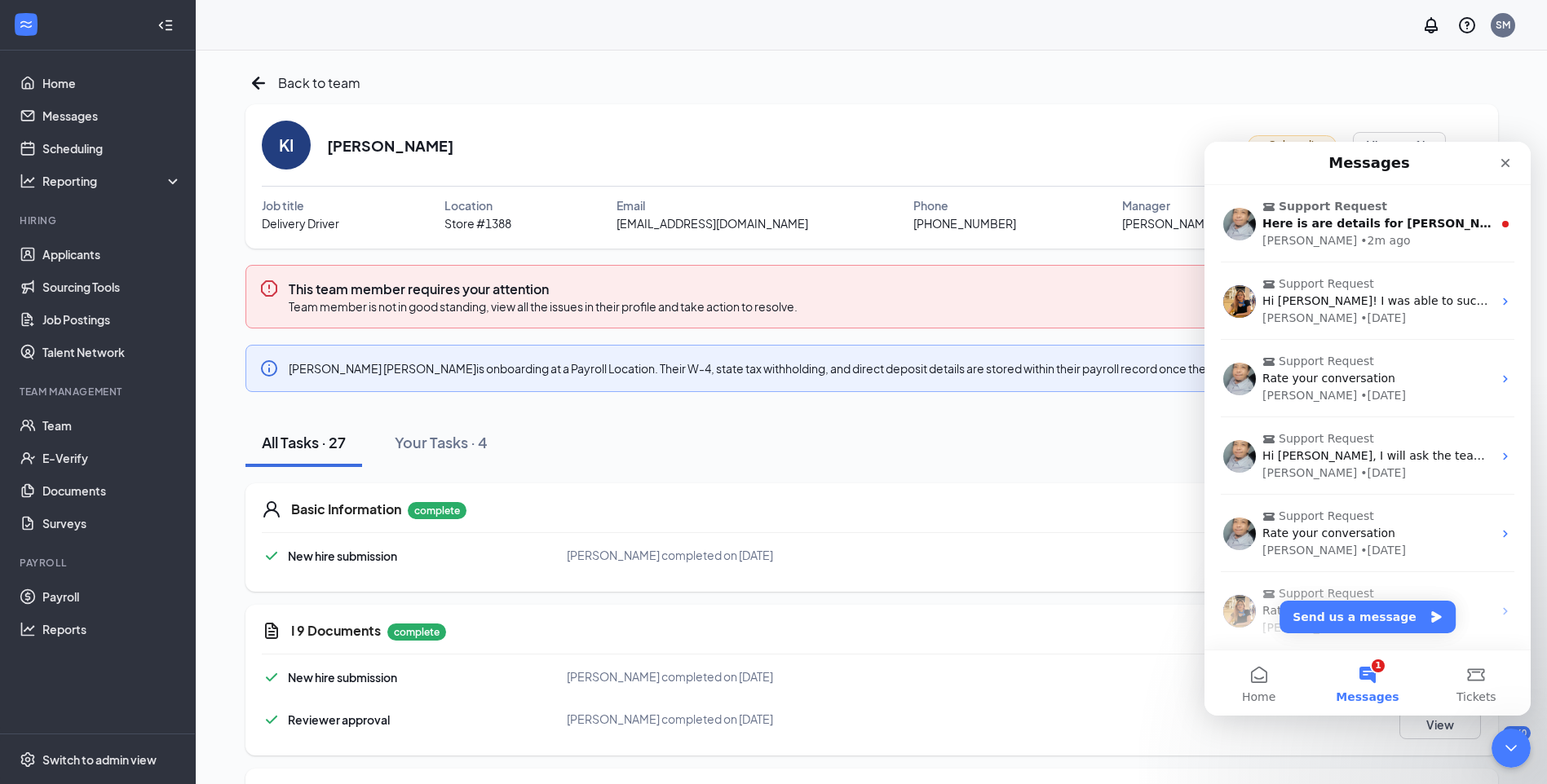
click at [1323, 251] on div "Support Request Here is are details for Joshua. Alvin • 2m ago" at bounding box center [1367, 224] width 326 height 77
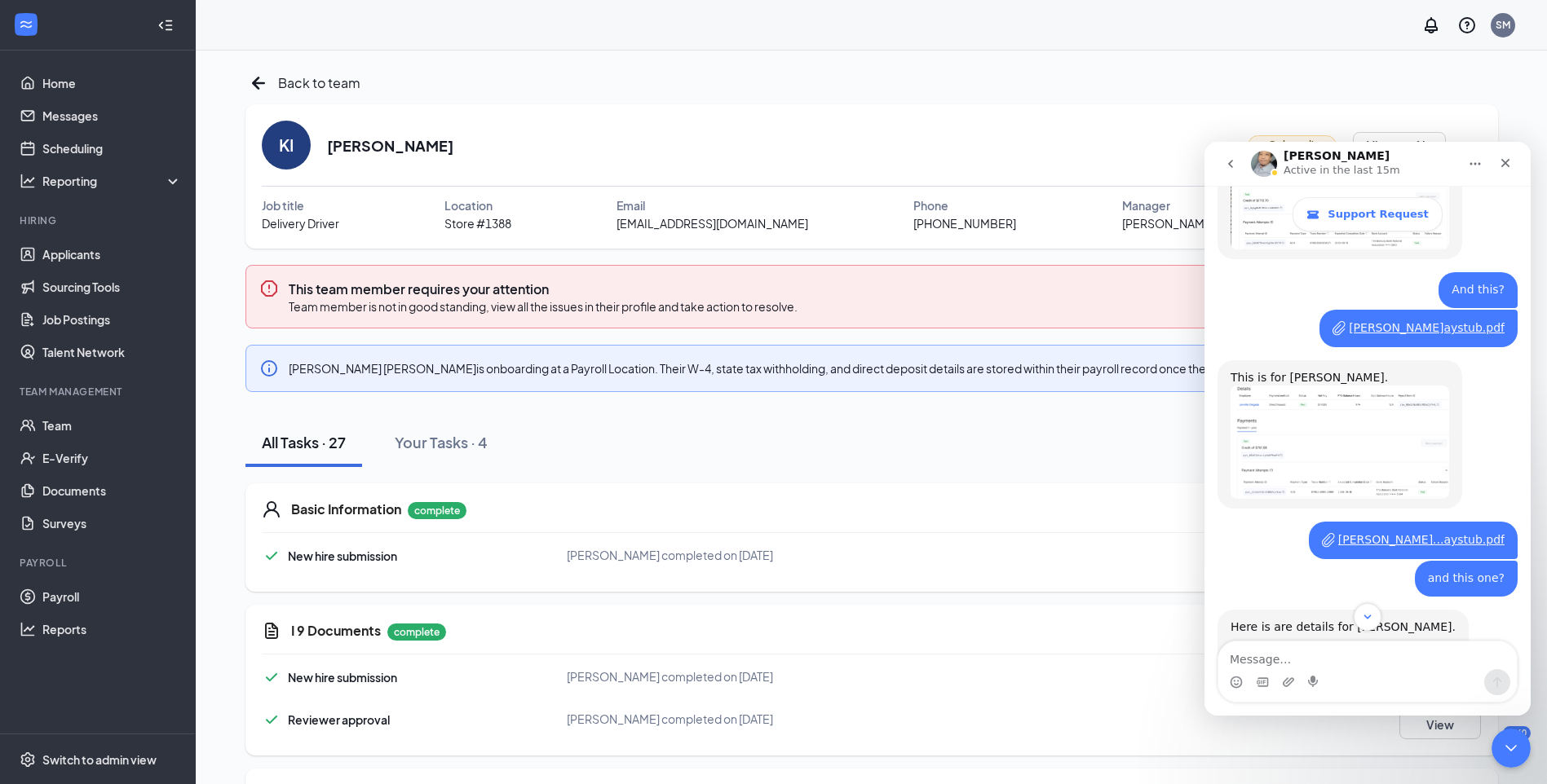
scroll to position [4479, 0]
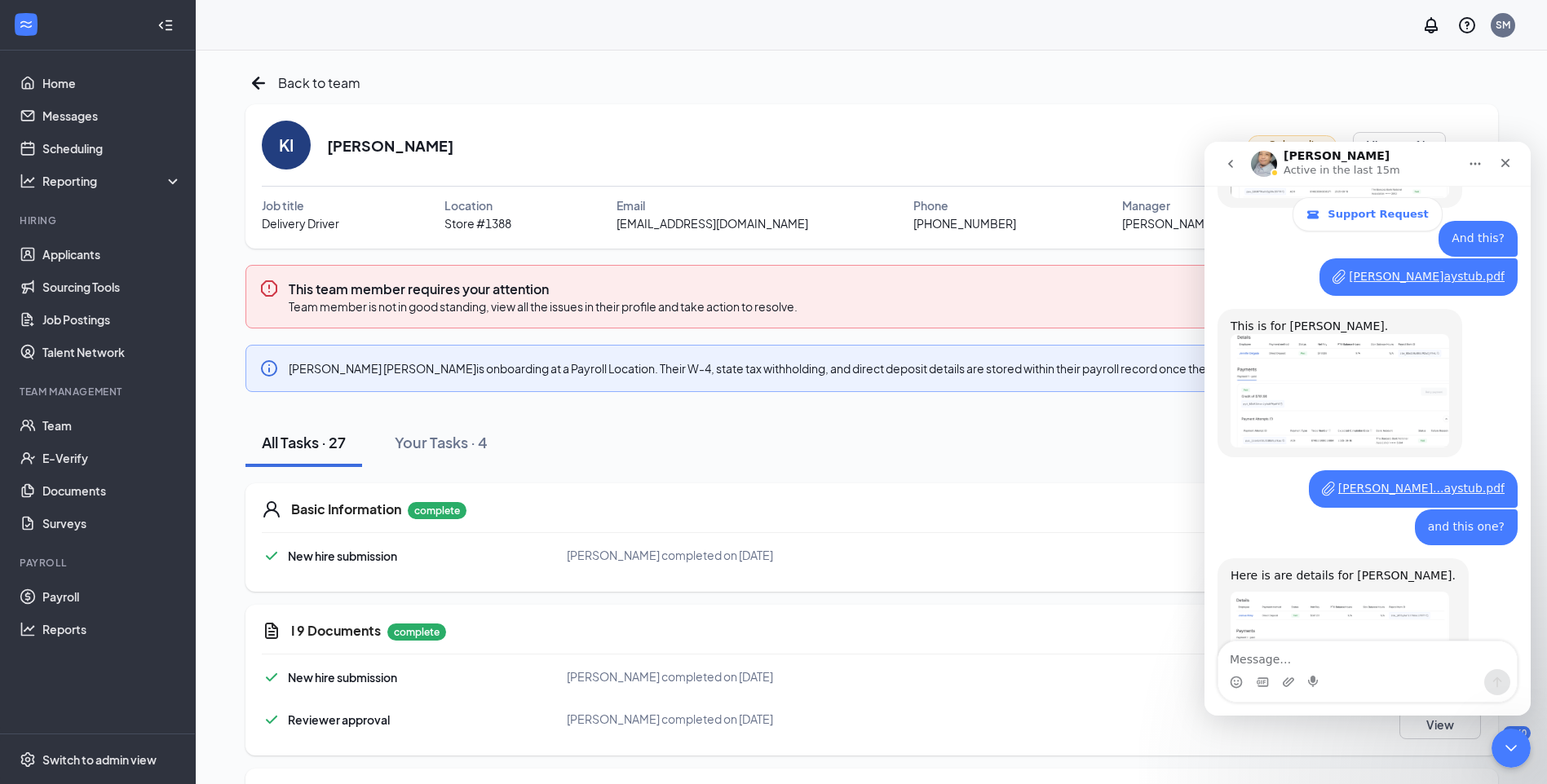
click at [1292, 591] on img "Alvin says…" at bounding box center [1340, 649] width 218 height 115
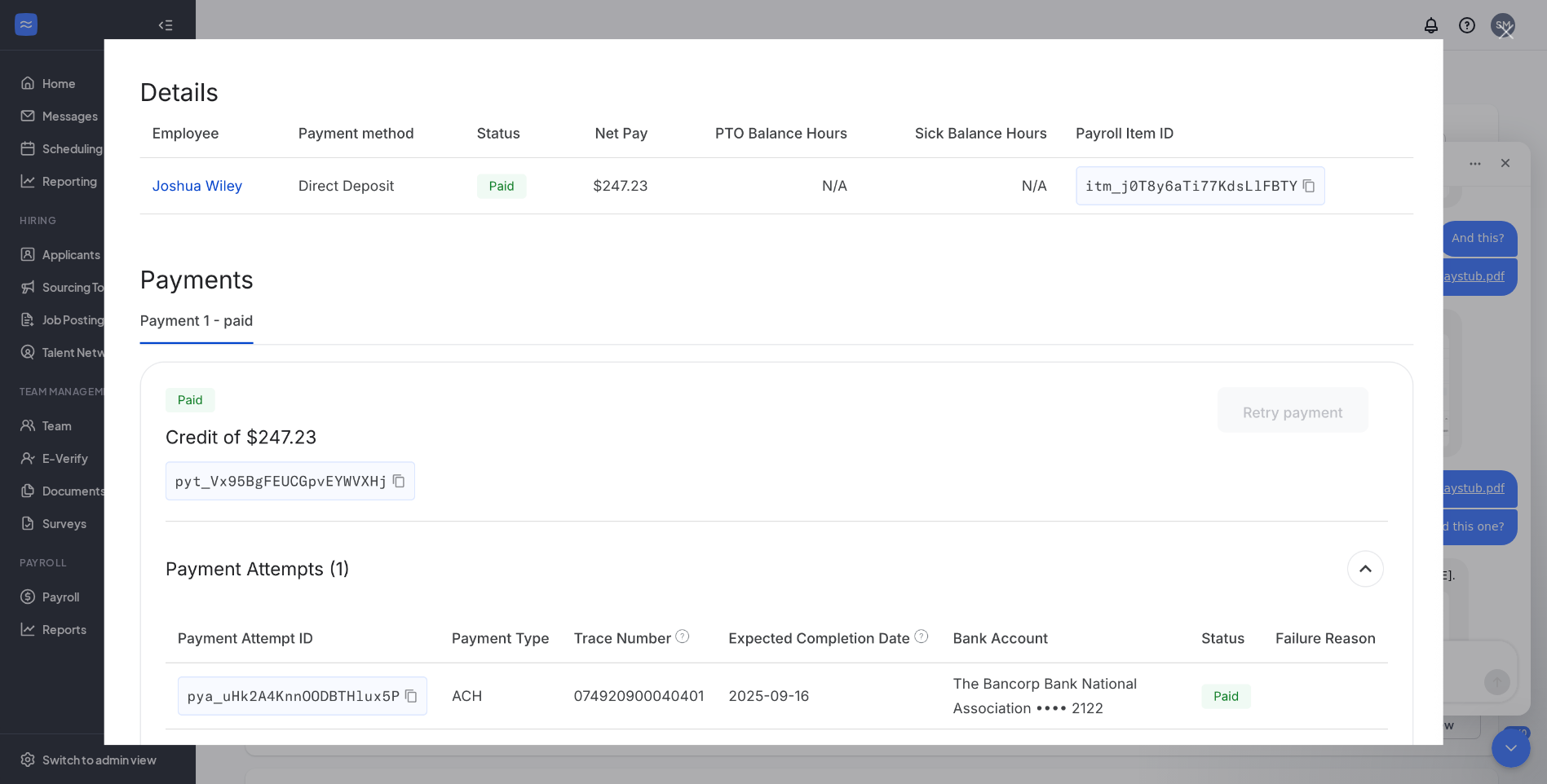
scroll to position [685, 0]
click at [1491, 314] on div "Intercom messenger" at bounding box center [773, 392] width 1547 height 784
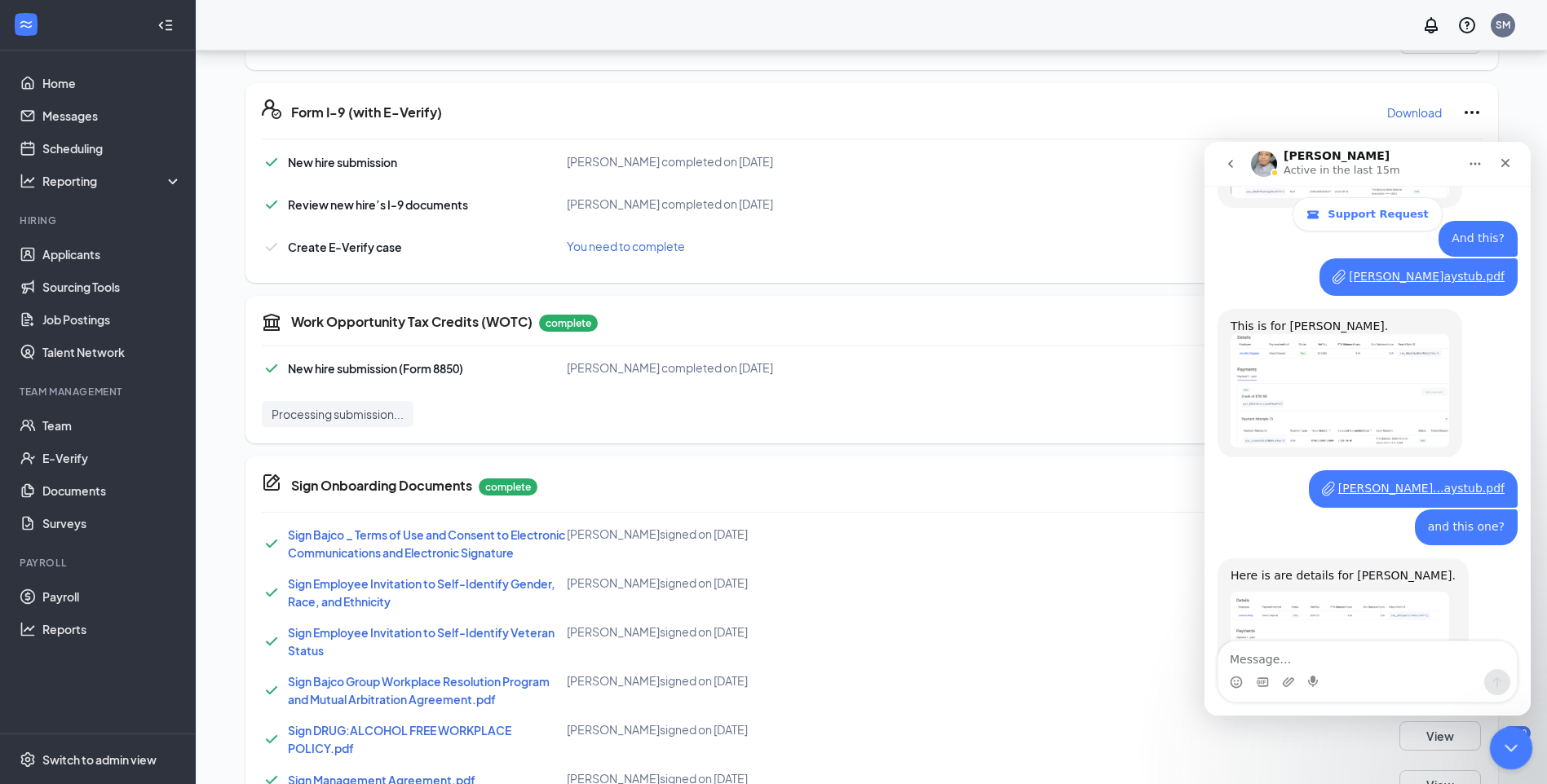
drag, startPoint x: 1513, startPoint y: 750, endPoint x: 2078, endPoint y: 1262, distance: 762.5
click at [1514, 751] on icon "Close Intercom Messenger" at bounding box center [1508, 745] width 20 height 20
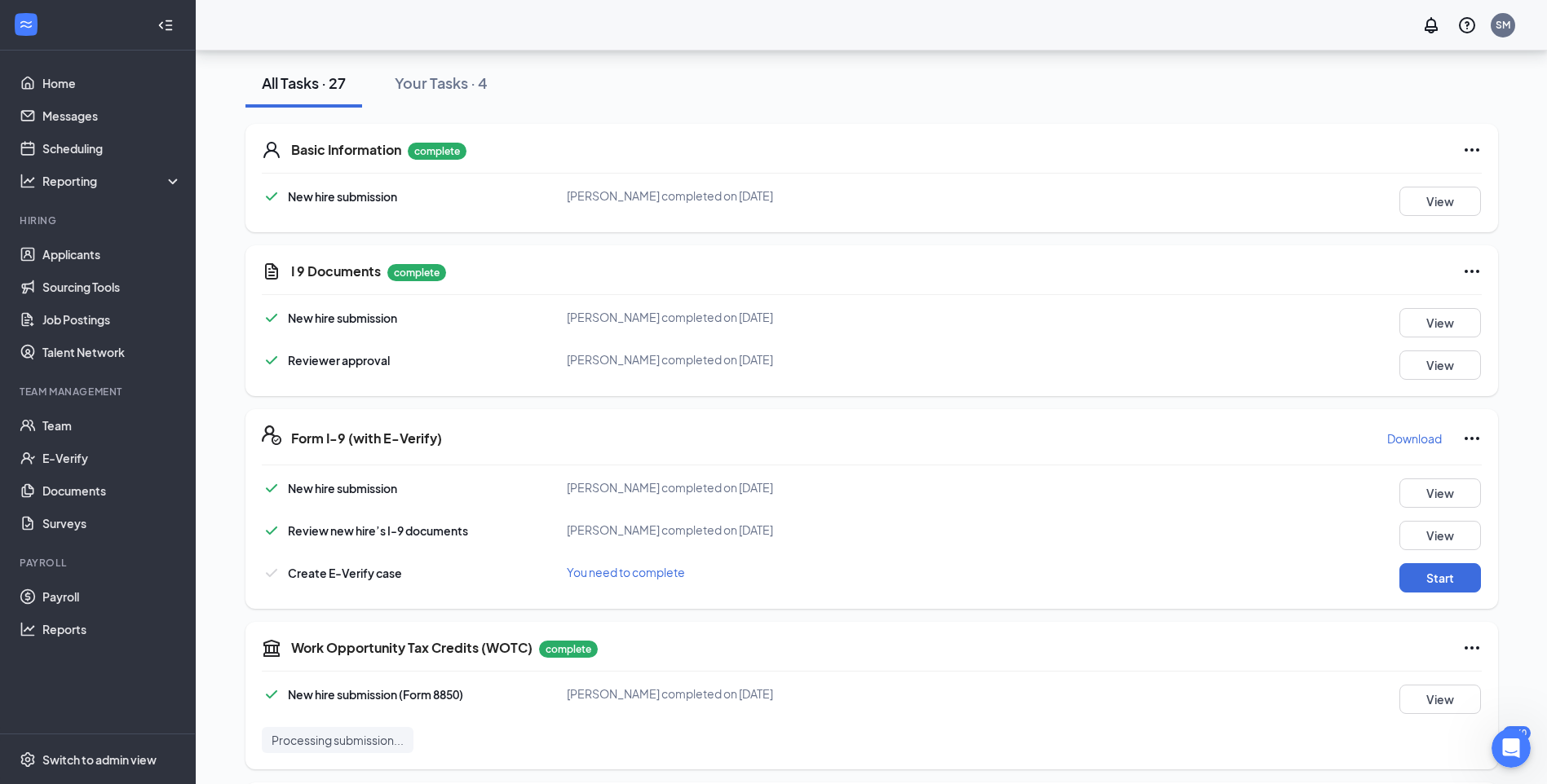
scroll to position [4479, 0]
click at [1450, 327] on button "View" at bounding box center [1440, 322] width 82 height 29
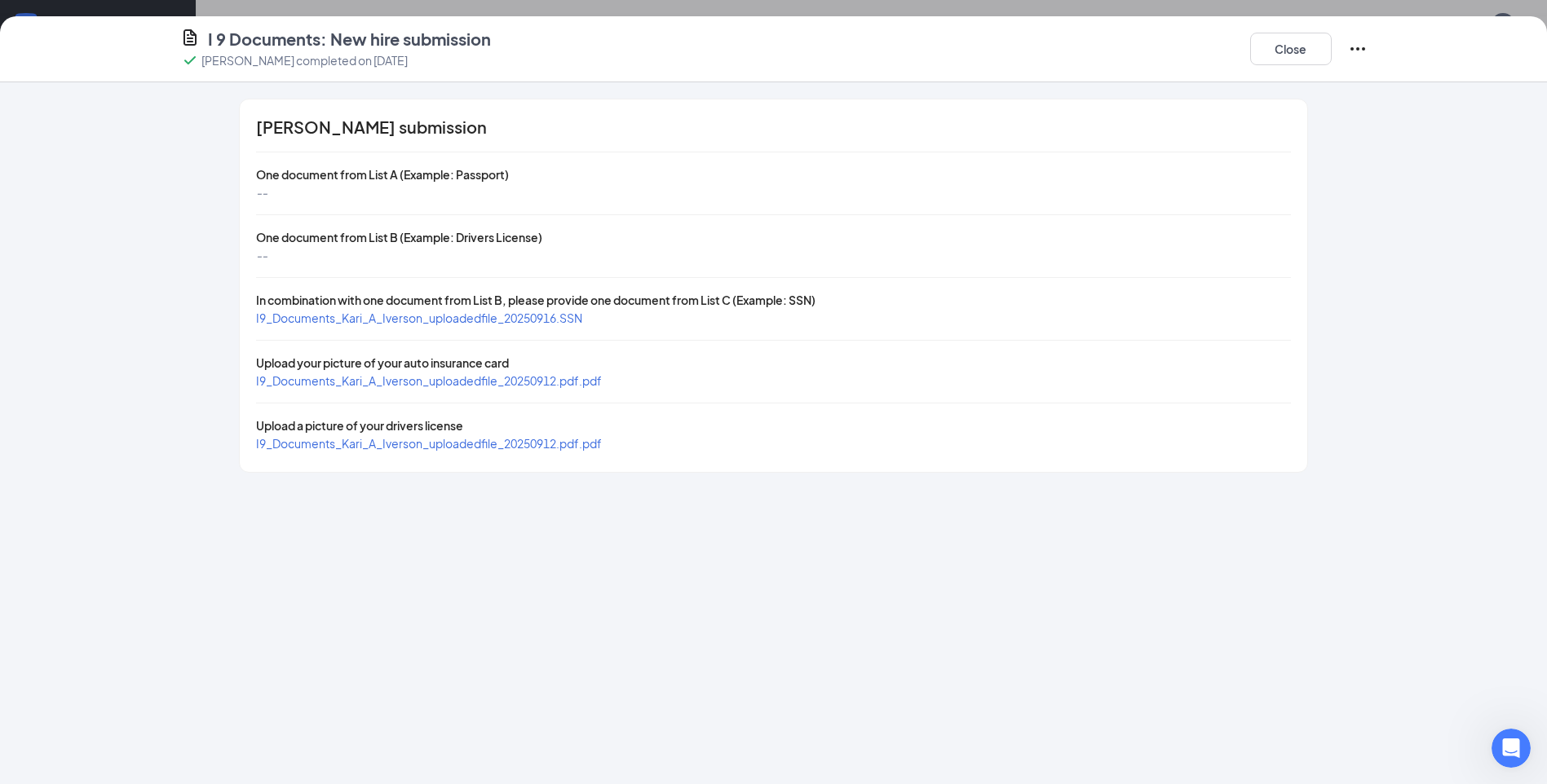
click at [449, 322] on span "I9_Documents_Kari_A_Iverson_uploadedfile_20250916.SSN" at bounding box center [419, 317] width 326 height 15
click at [414, 375] on span "I9_Documents_Kari_A_Iverson_uploadedfile_20250912.pdf.pdf" at bounding box center [429, 380] width 346 height 15
click at [433, 442] on span "I9_Documents_Kari_A_Iverson_uploadedfile_20250912.pdf.pdf" at bounding box center [429, 443] width 346 height 15
click at [1283, 56] on button "Close" at bounding box center [1291, 49] width 82 height 33
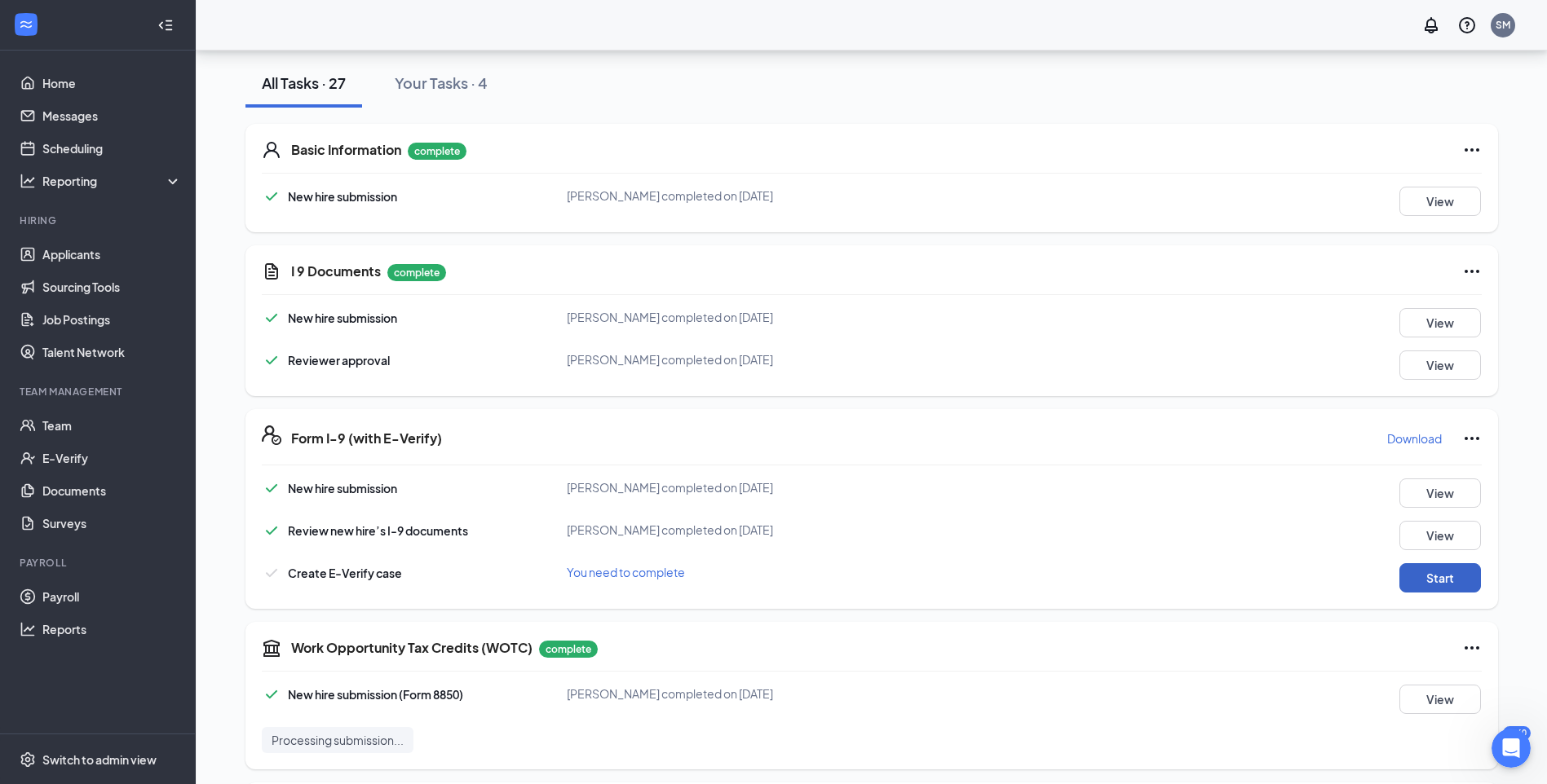
click at [1432, 574] on button "Start" at bounding box center [1440, 578] width 82 height 29
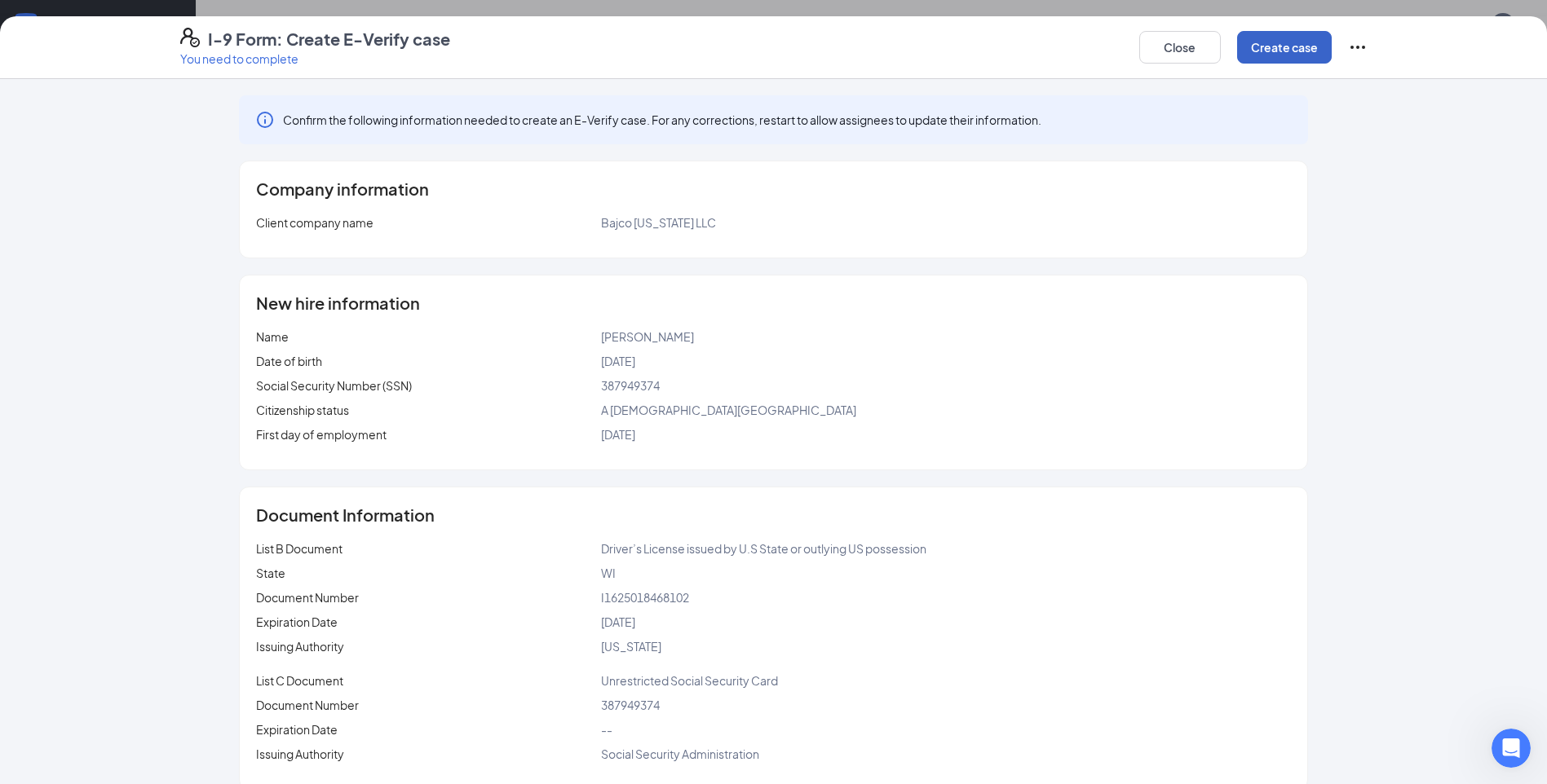
drag, startPoint x: 1243, startPoint y: 60, endPoint x: 1258, endPoint y: 52, distance: 17.0
click at [1249, 56] on button "Create case" at bounding box center [1284, 47] width 95 height 33
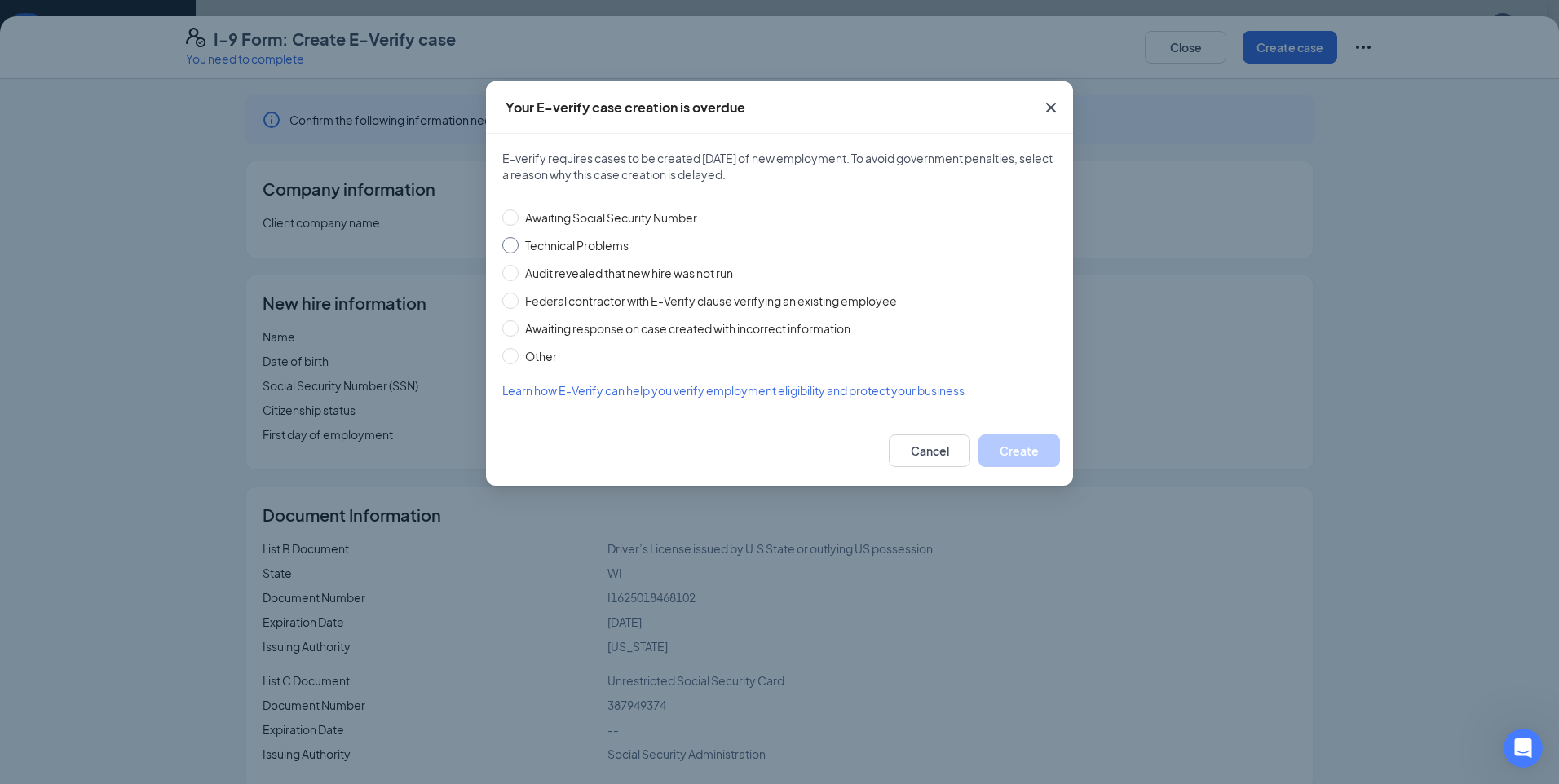
click at [578, 244] on span "Technical Problems" at bounding box center [577, 245] width 117 height 18
click at [519, 244] on input "Technical Problems" at bounding box center [510, 245] width 16 height 16
radio input "true"
click at [1007, 449] on button "Create" at bounding box center [1019, 450] width 82 height 33
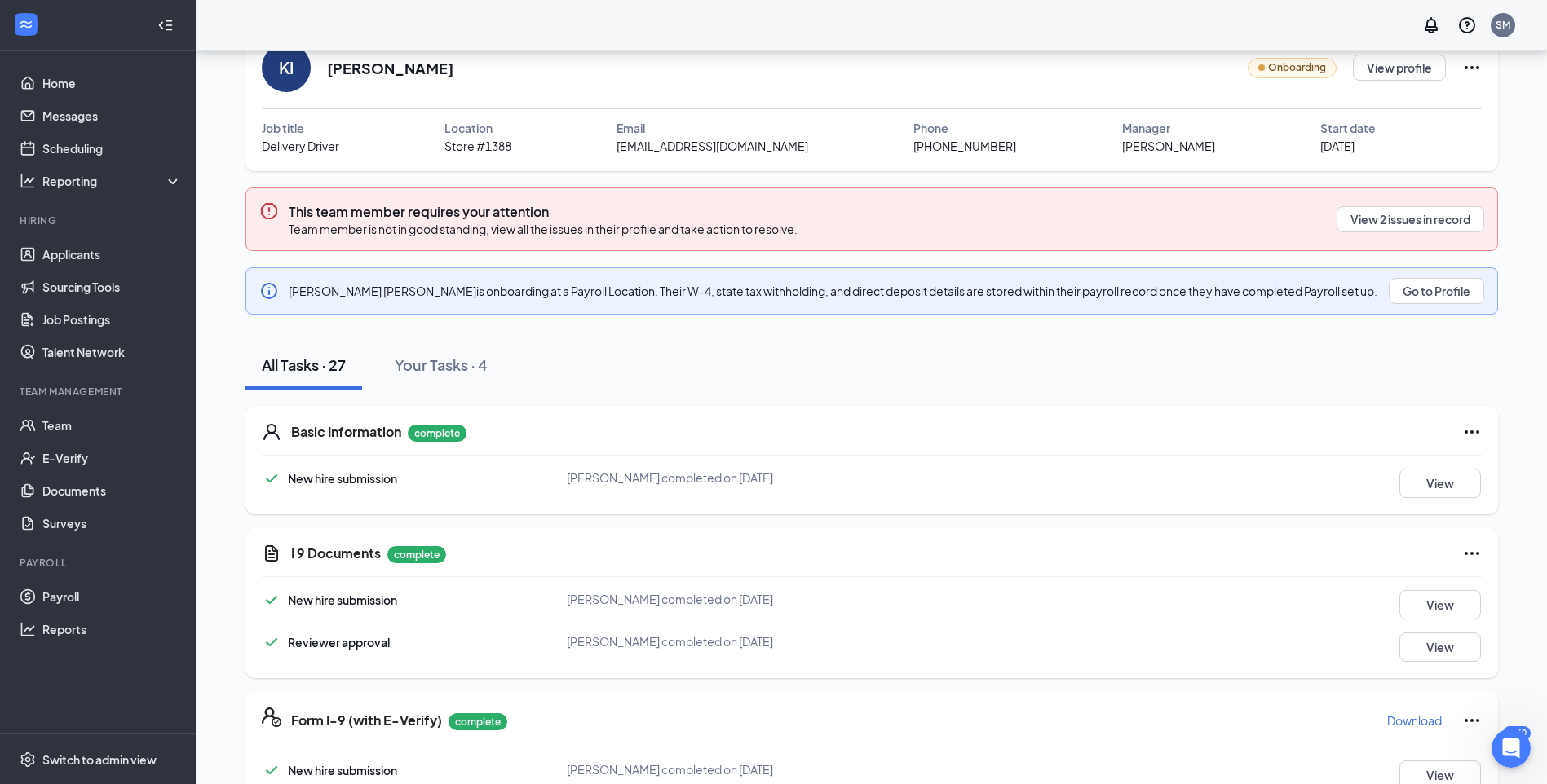
scroll to position [0, 0]
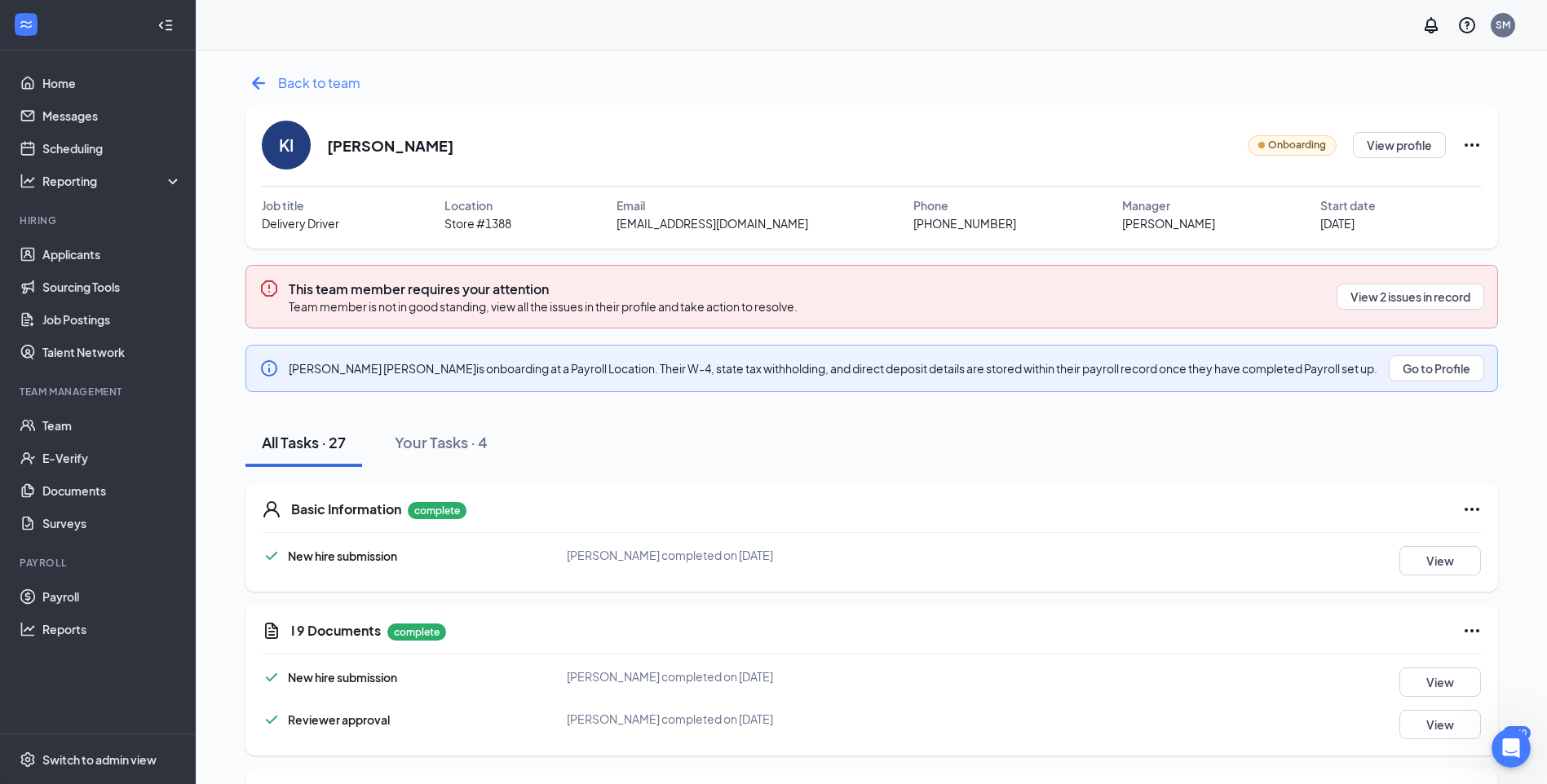
click at [317, 87] on span "Back to team" at bounding box center [319, 83] width 83 height 21
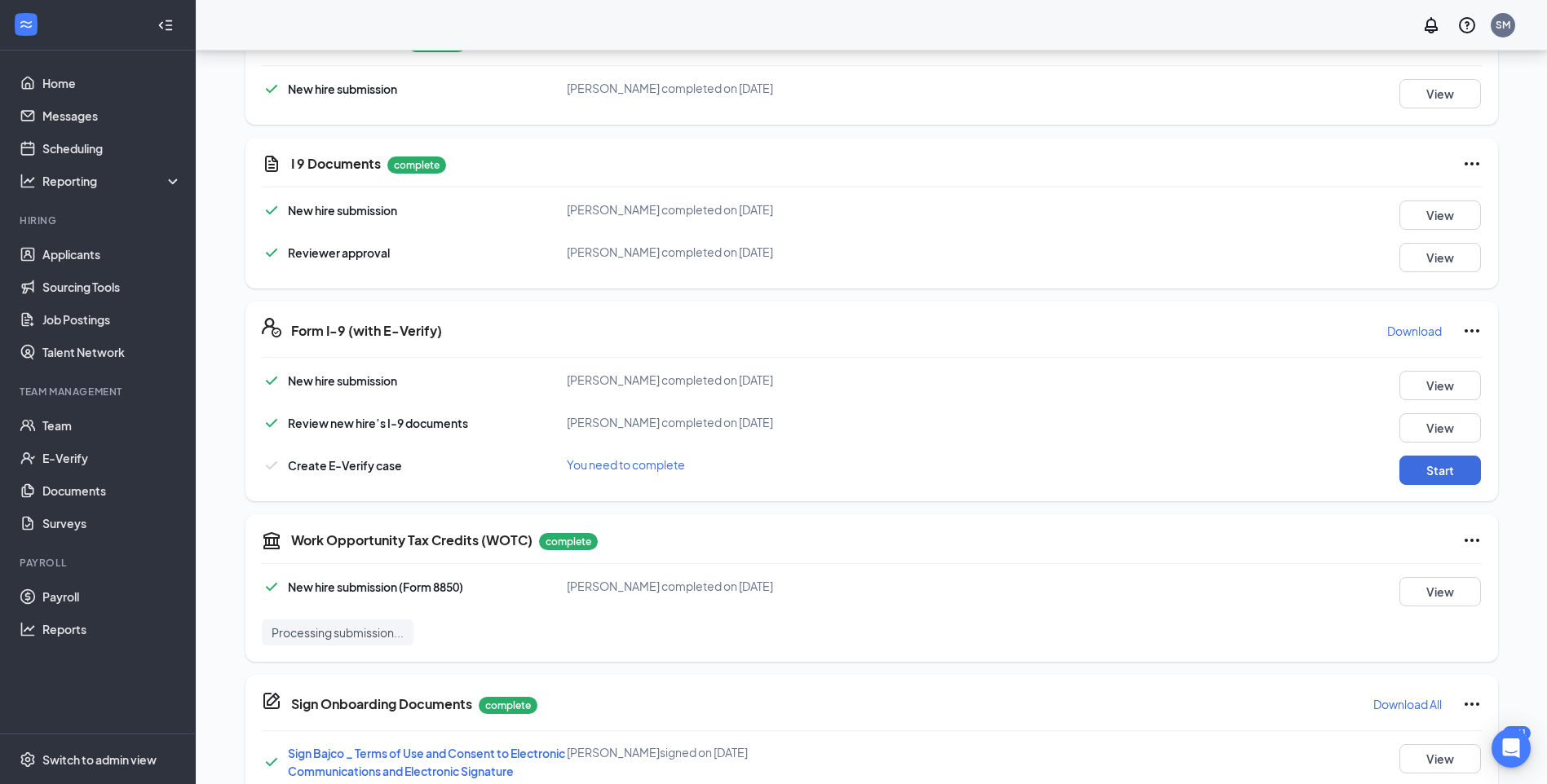
scroll to position [436, 0]
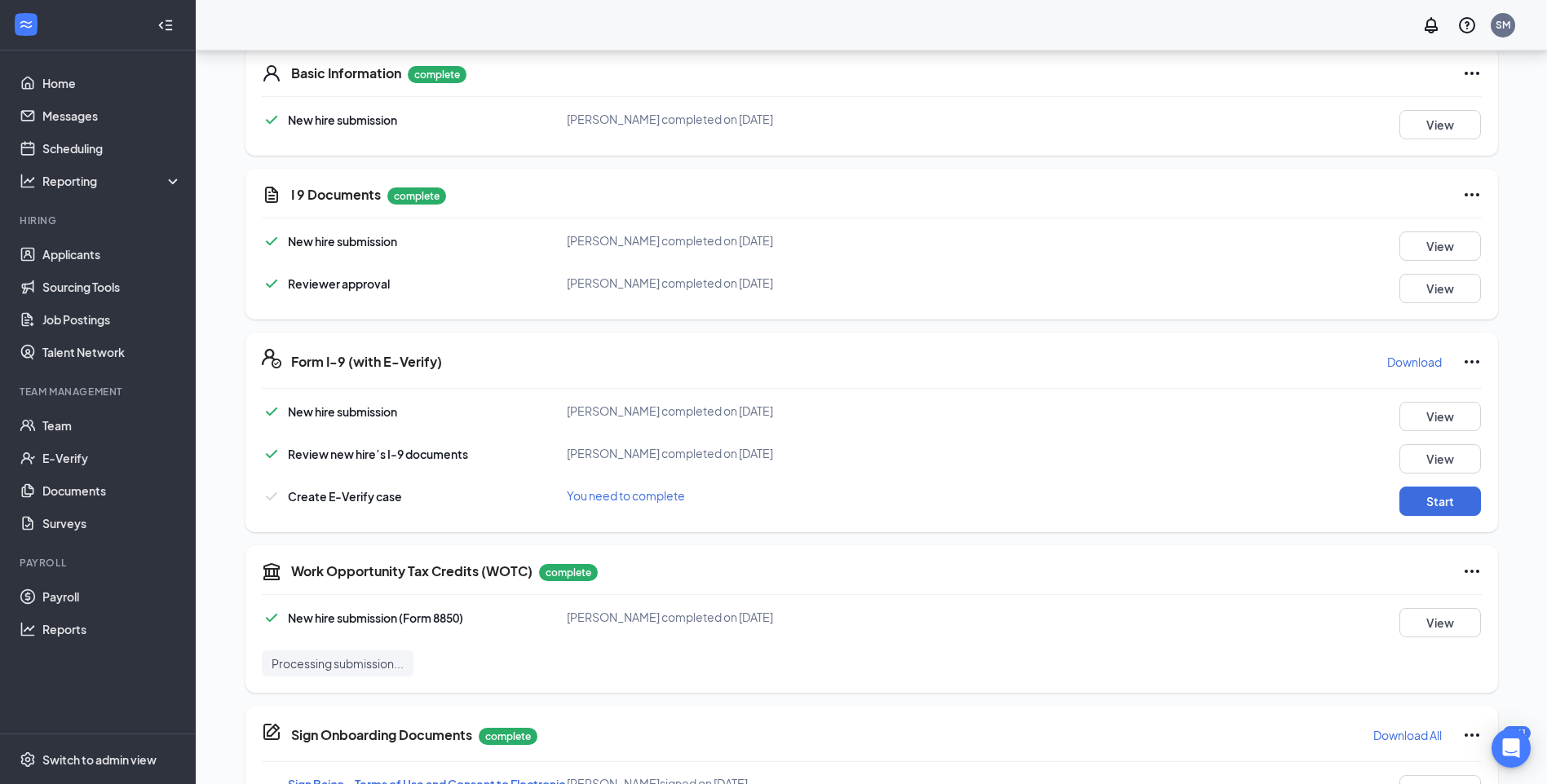
click at [1485, 236] on div "I 9 Documents complete New hire submission Prestin Ziegler completed on Sep 15,…" at bounding box center [871, 243] width 1252 height 150
click at [1463, 246] on button "View" at bounding box center [1440, 246] width 82 height 29
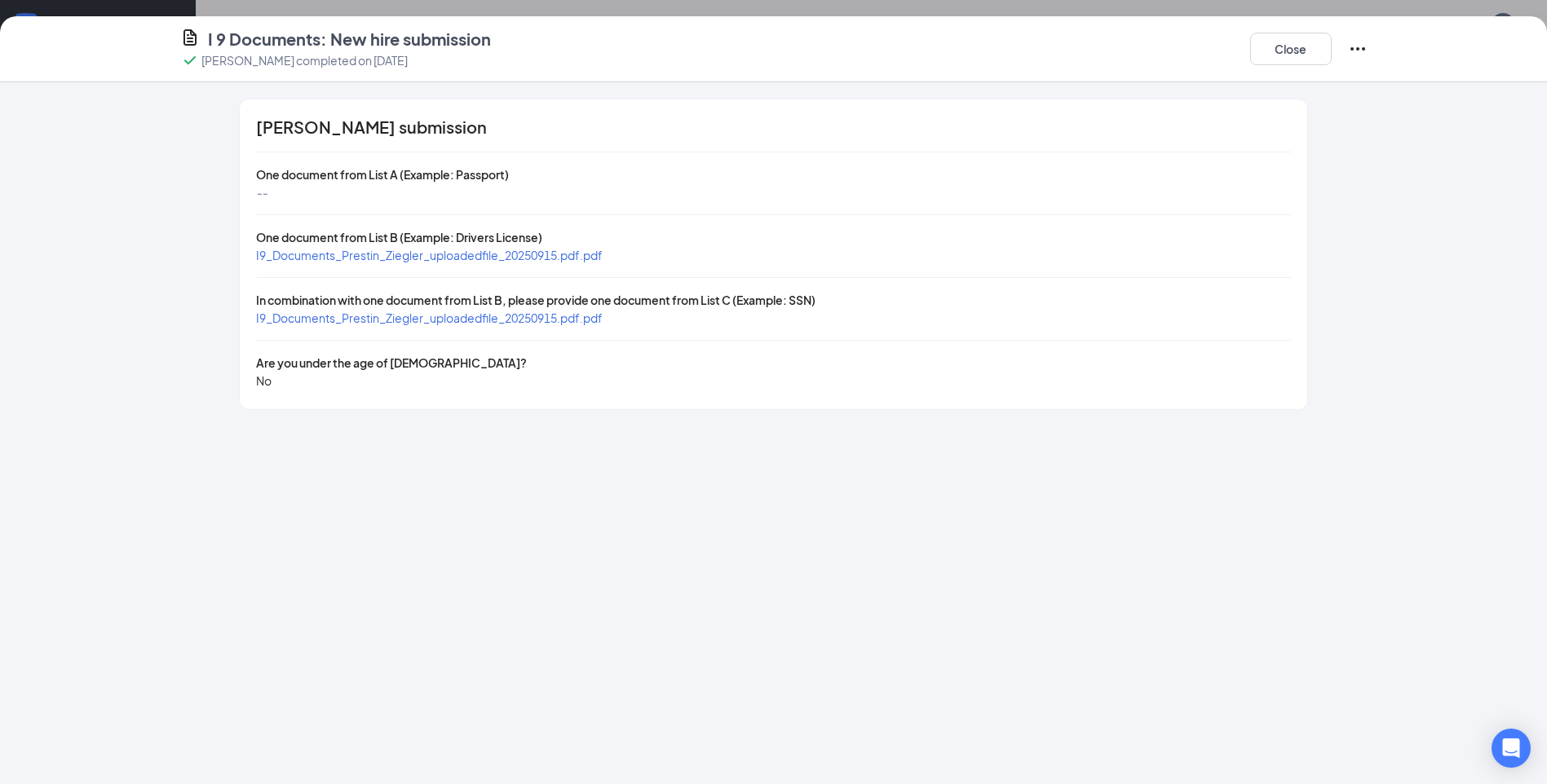
click at [461, 260] on span "I9_Documents_Prestin_Ziegler_uploadedfile_20250915.pdf.pdf" at bounding box center [429, 254] width 347 height 15
click at [388, 315] on span "I9_Documents_Prestin_Ziegler_uploadedfile_20250915.pdf.pdf" at bounding box center [429, 317] width 347 height 15
click at [1295, 39] on button "Close" at bounding box center [1291, 49] width 82 height 33
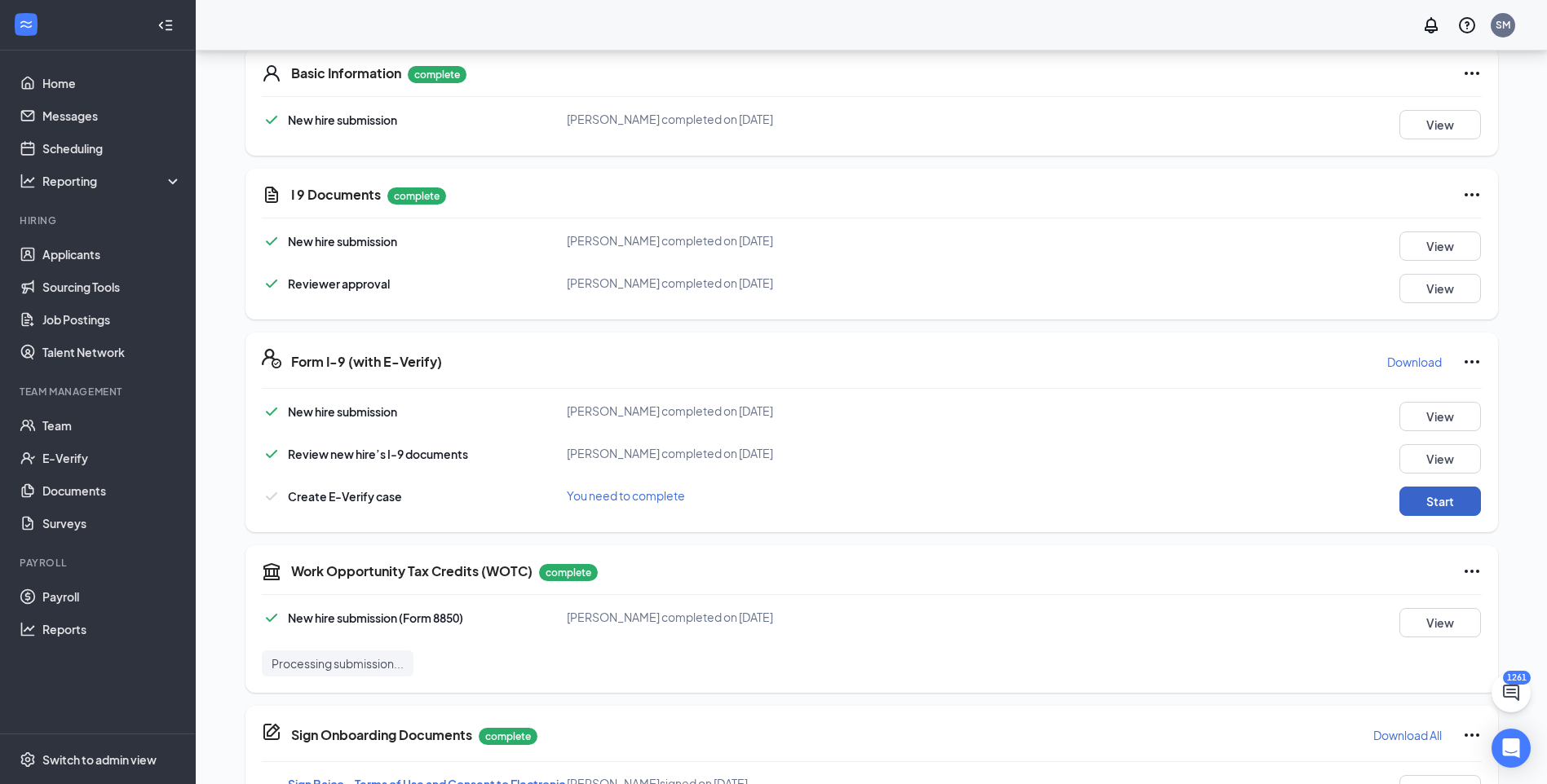
click at [1453, 496] on button "Start" at bounding box center [1440, 501] width 82 height 29
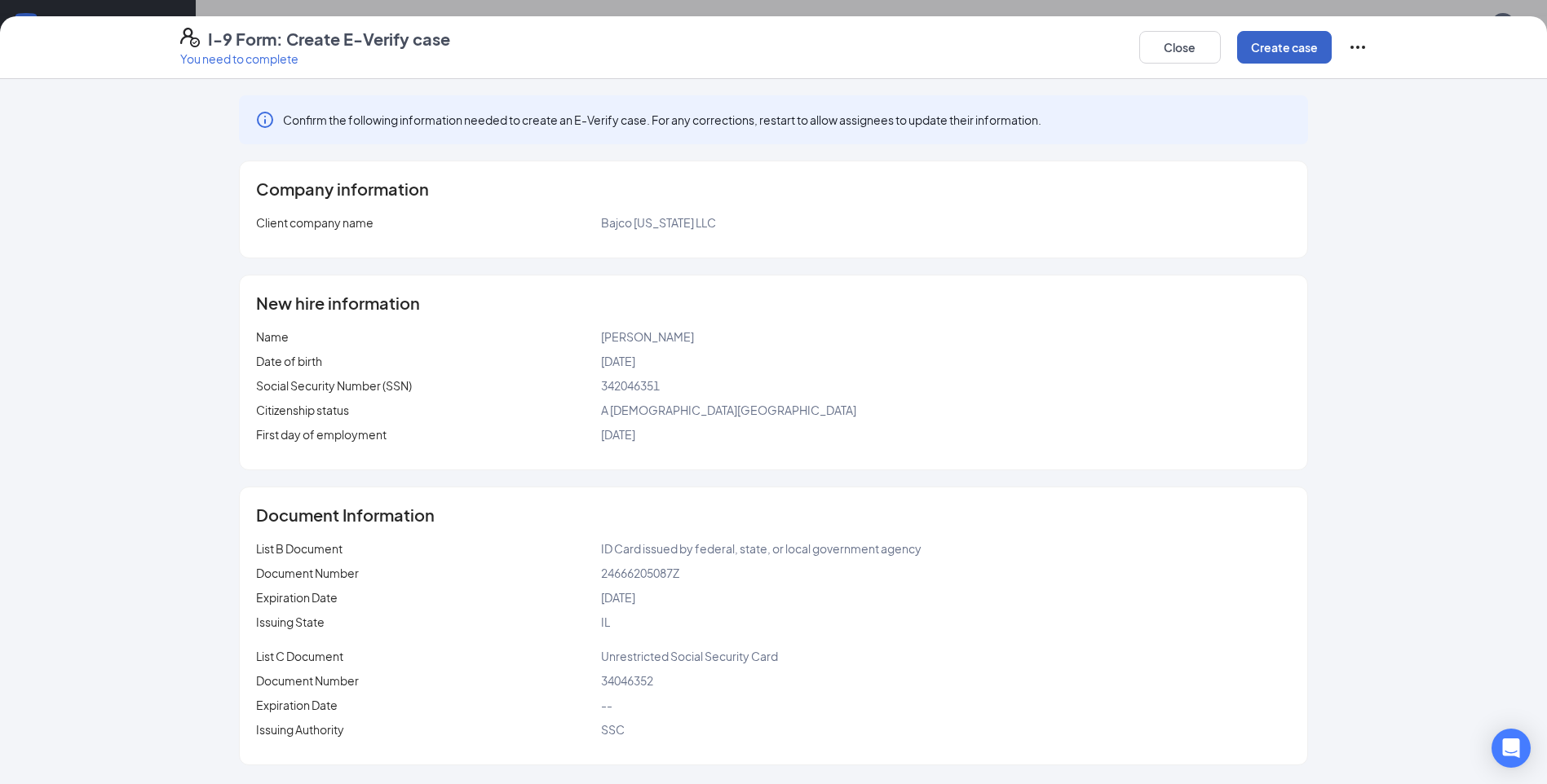
click at [1269, 53] on button "Create case" at bounding box center [1284, 47] width 95 height 33
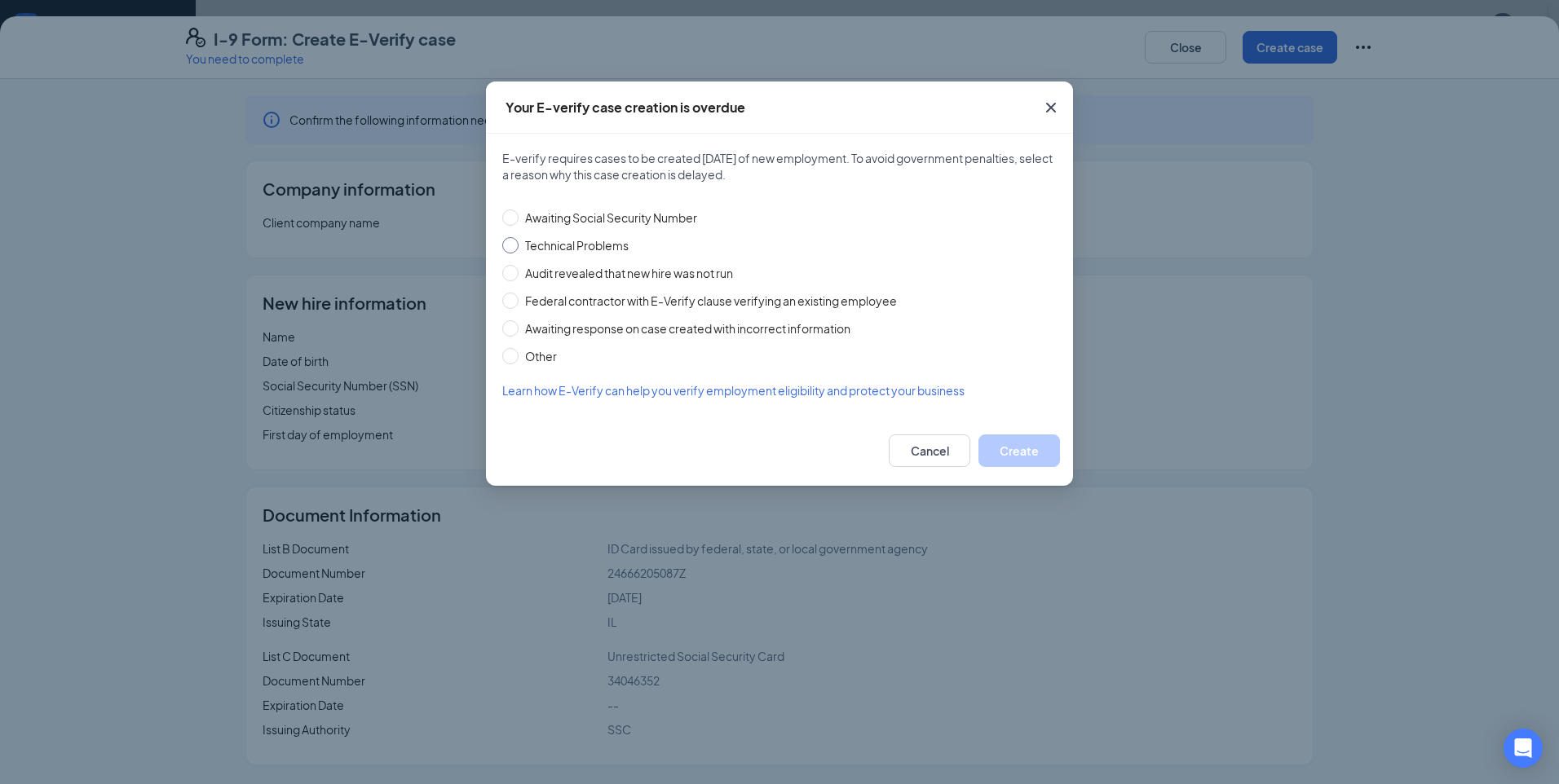
click at [589, 251] on span "Technical Problems" at bounding box center [577, 245] width 117 height 18
click at [519, 251] on input "Technical Problems" at bounding box center [510, 245] width 16 height 16
radio input "true"
click at [1016, 456] on button "Create" at bounding box center [1019, 450] width 82 height 33
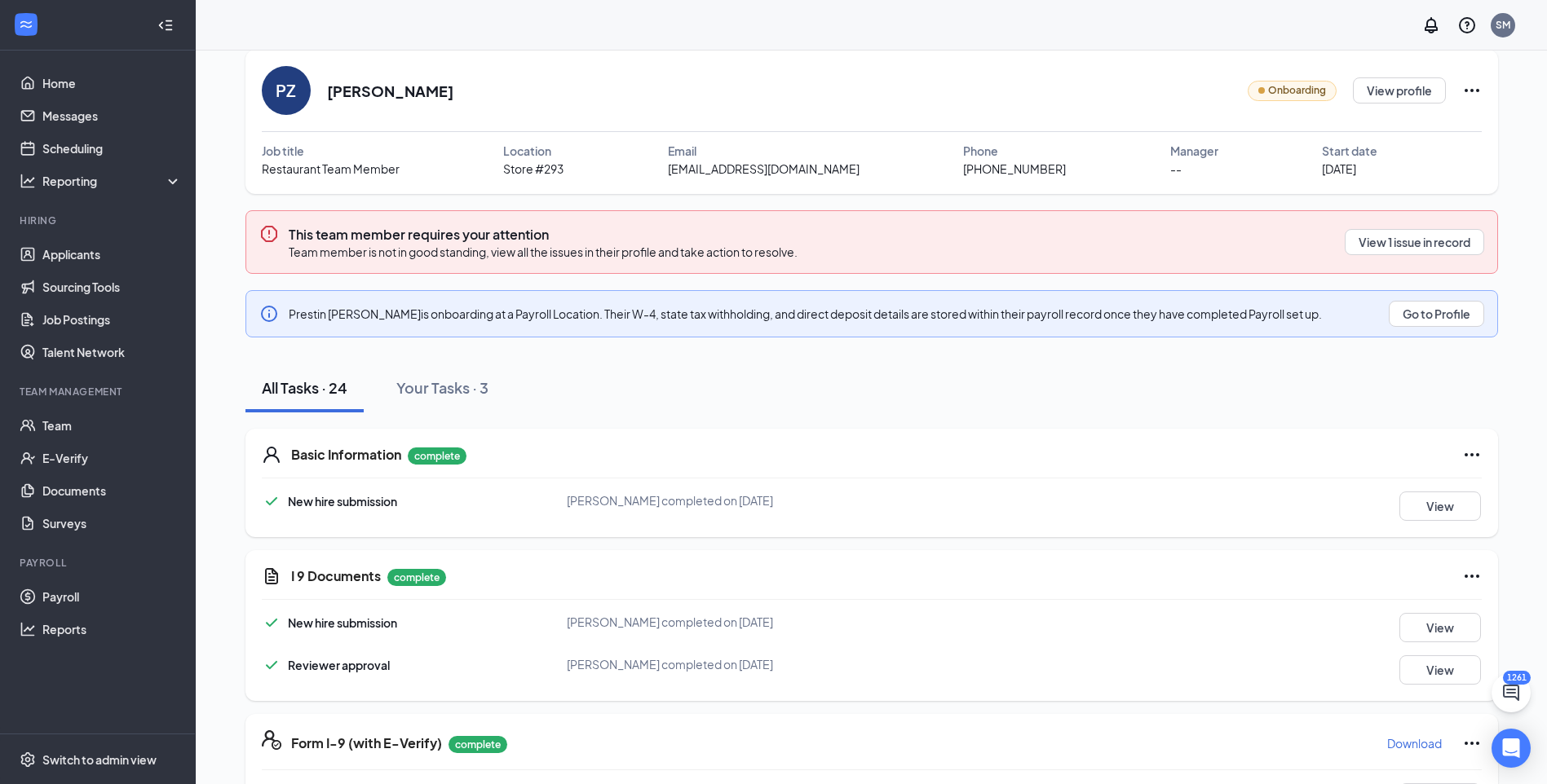
scroll to position [0, 0]
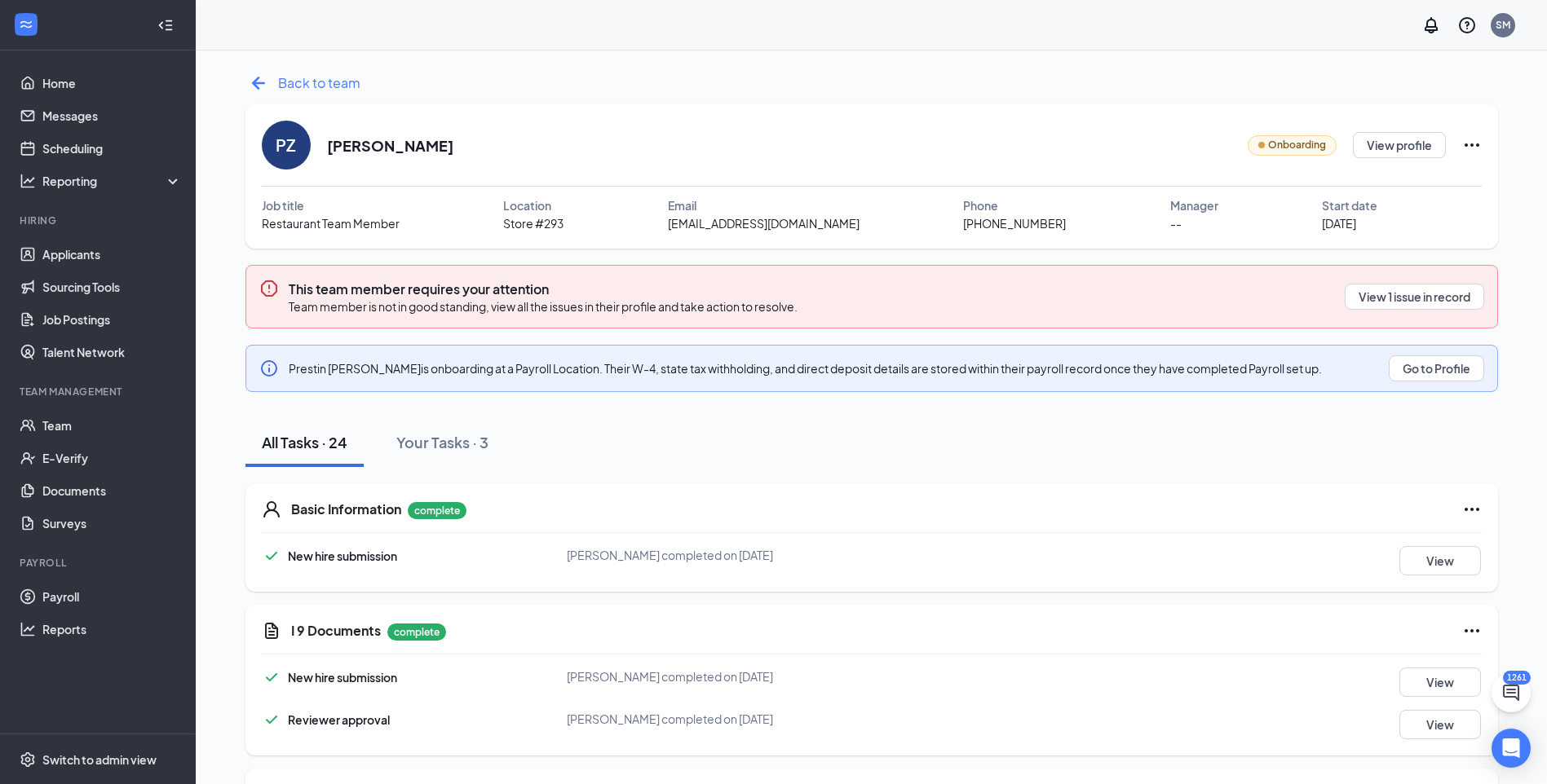
click at [326, 94] on div "Back to team" at bounding box center [303, 83] width 115 height 26
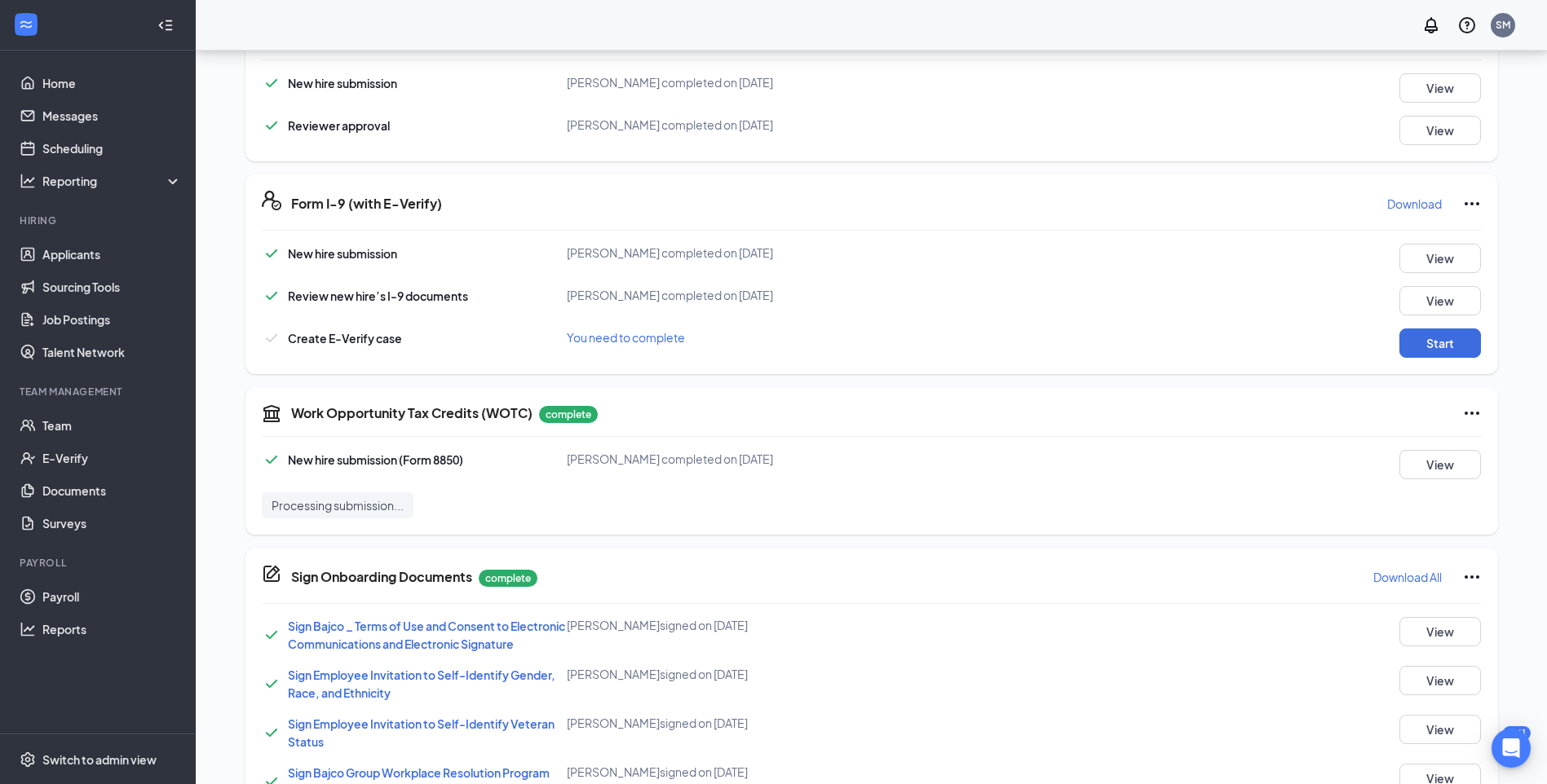
scroll to position [401, 0]
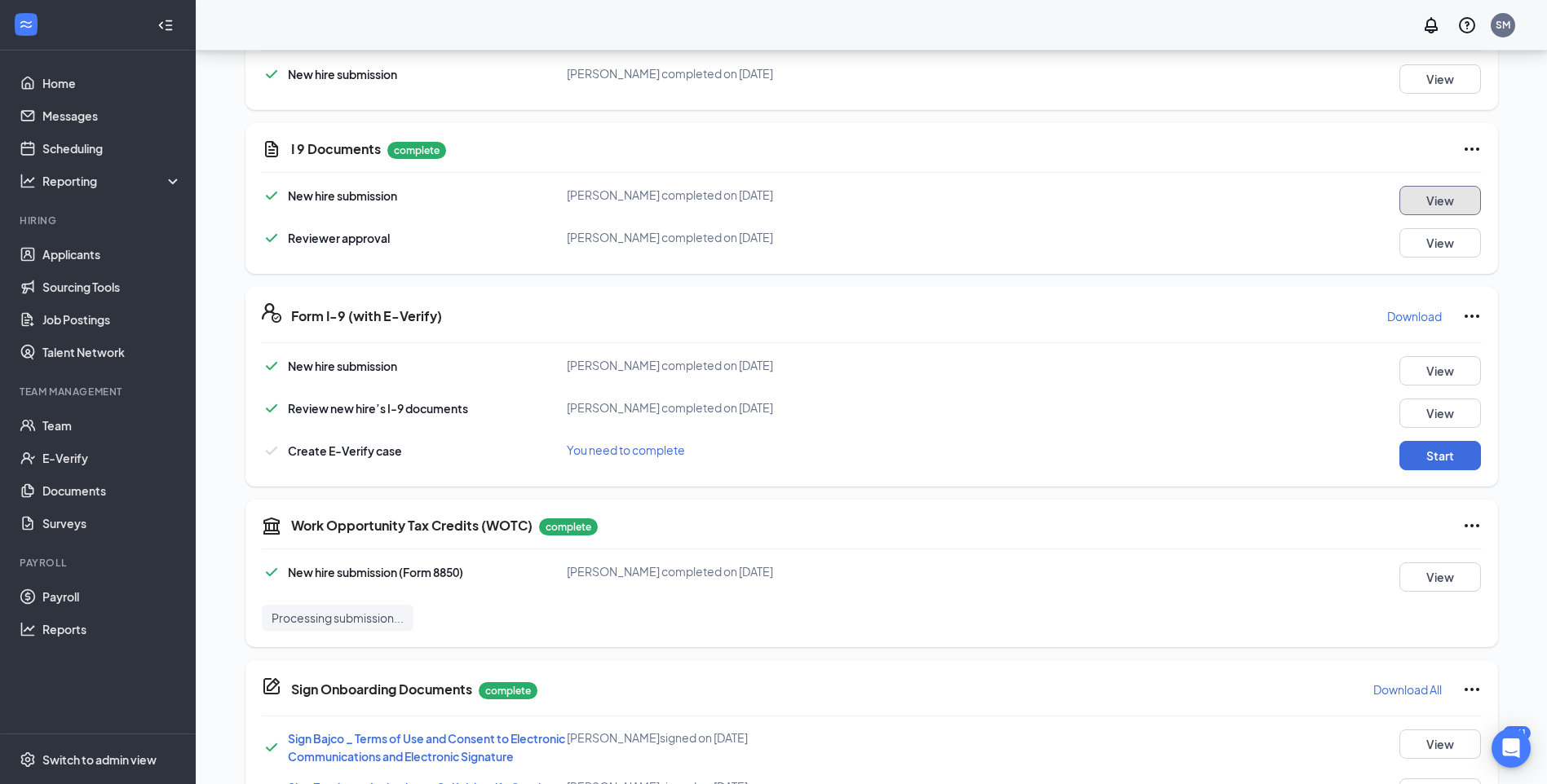
click at [1452, 198] on button "View" at bounding box center [1440, 200] width 82 height 29
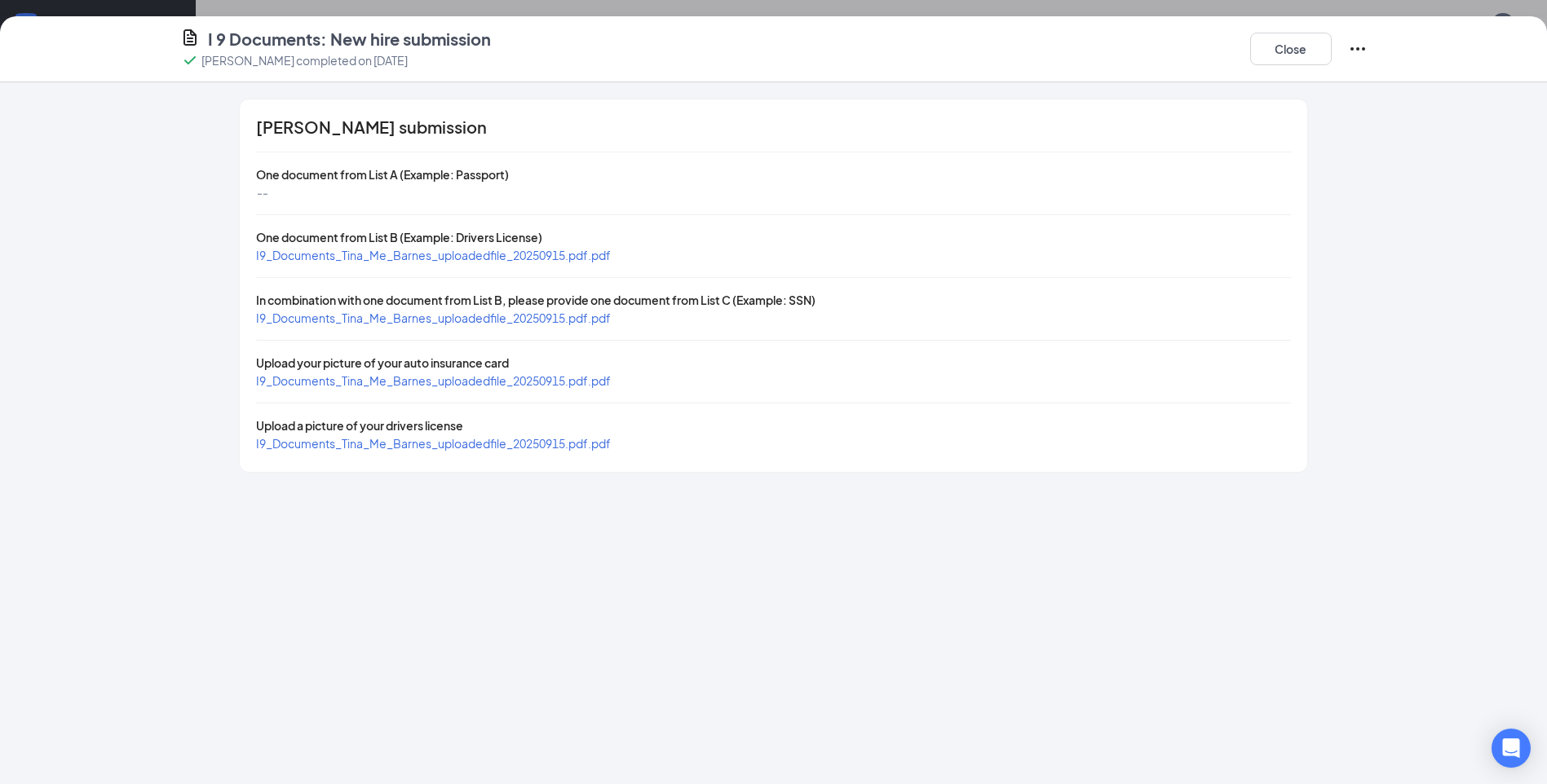
click at [440, 254] on span "I9_Documents_Tina_Me_Barnes_uploadedfile_20250915.pdf.pdf" at bounding box center [433, 254] width 354 height 15
click at [373, 321] on span "I9_Documents_Tina_Me_Barnes_uploadedfile_20250915.pdf.pdf" at bounding box center [433, 317] width 354 height 15
click at [1274, 55] on button "Close" at bounding box center [1291, 49] width 82 height 33
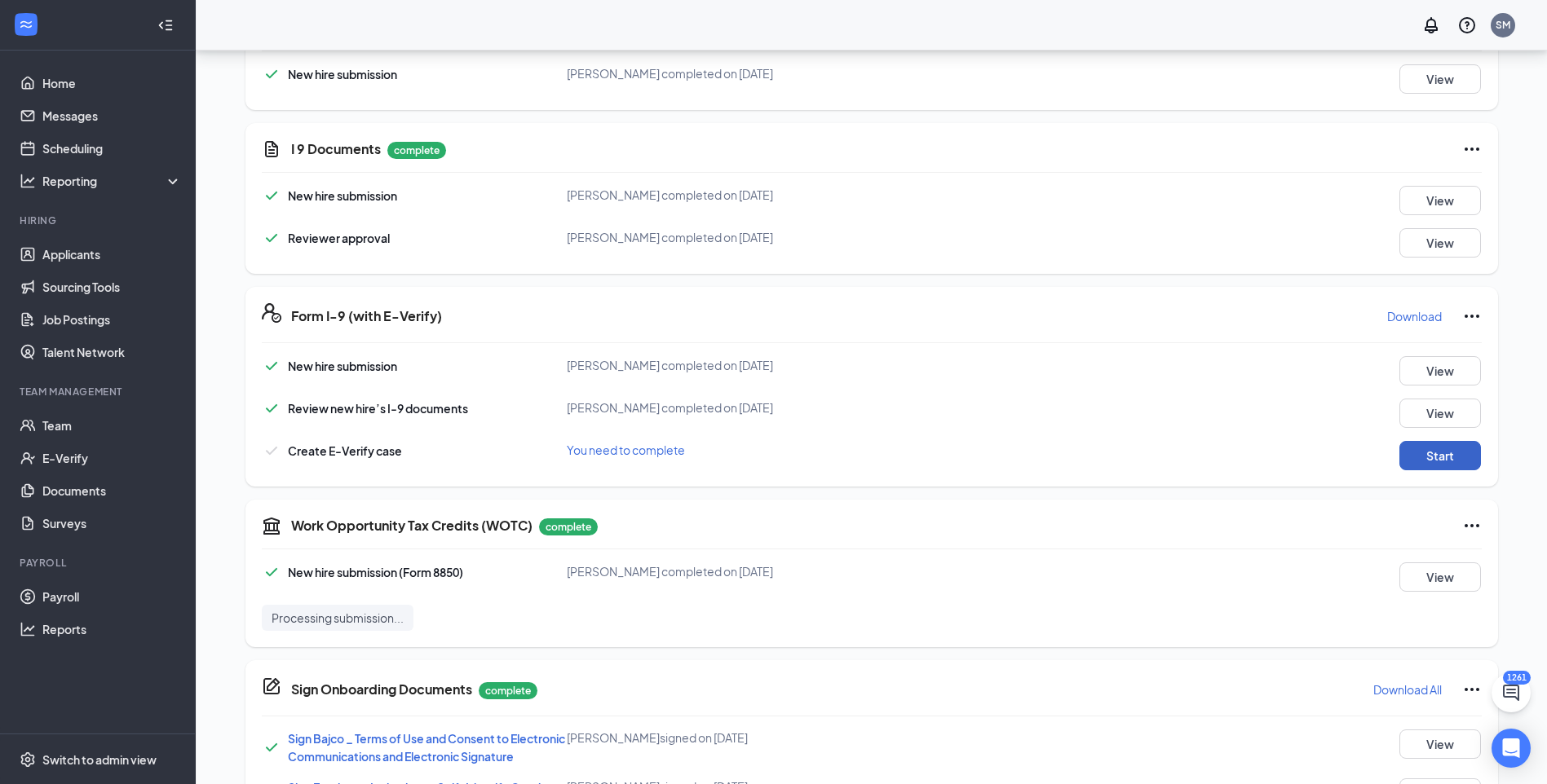
click at [1438, 450] on button "Start" at bounding box center [1440, 456] width 82 height 29
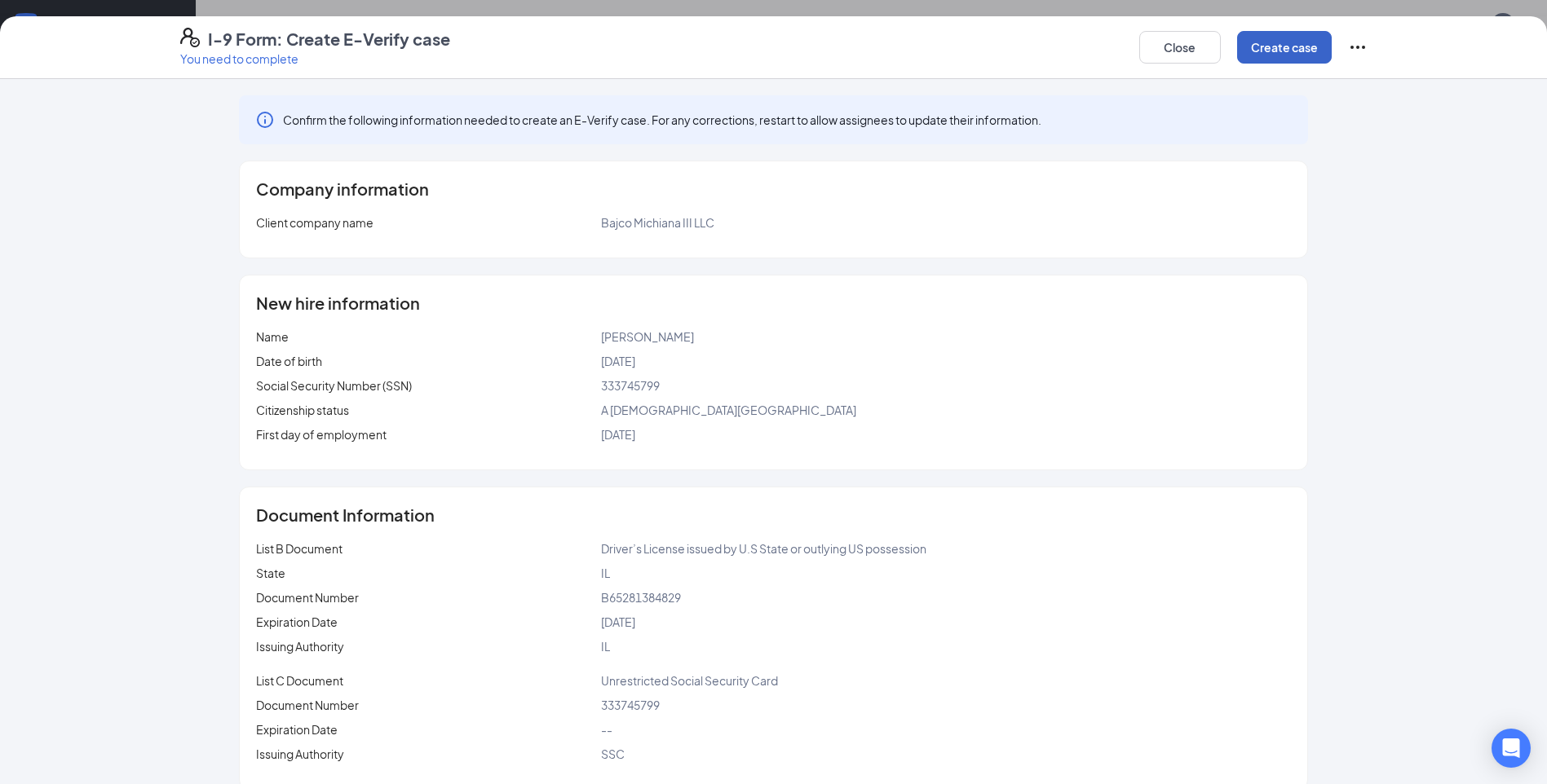
click at [1260, 54] on button "Create case" at bounding box center [1284, 47] width 95 height 33
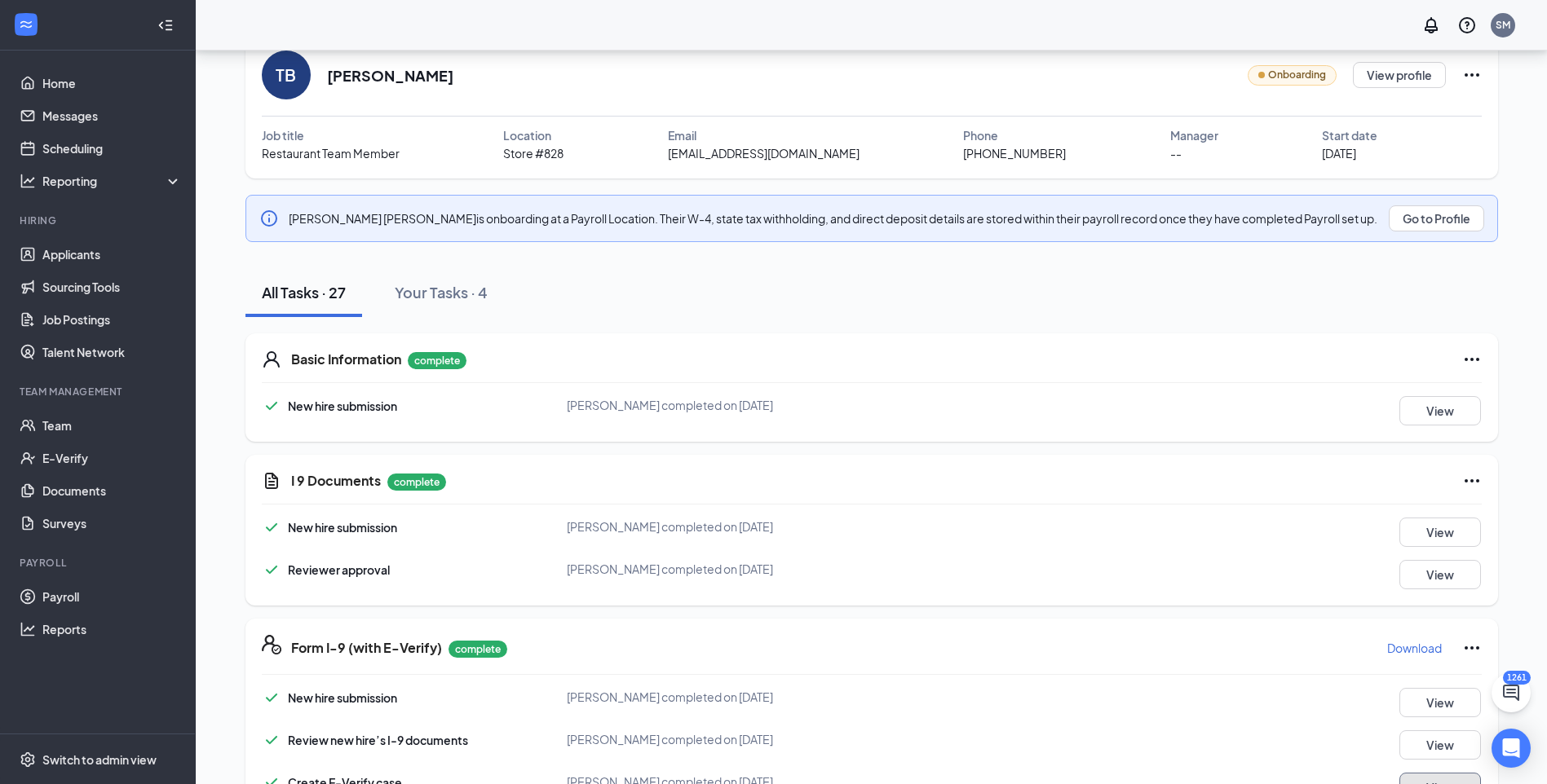
scroll to position [0, 0]
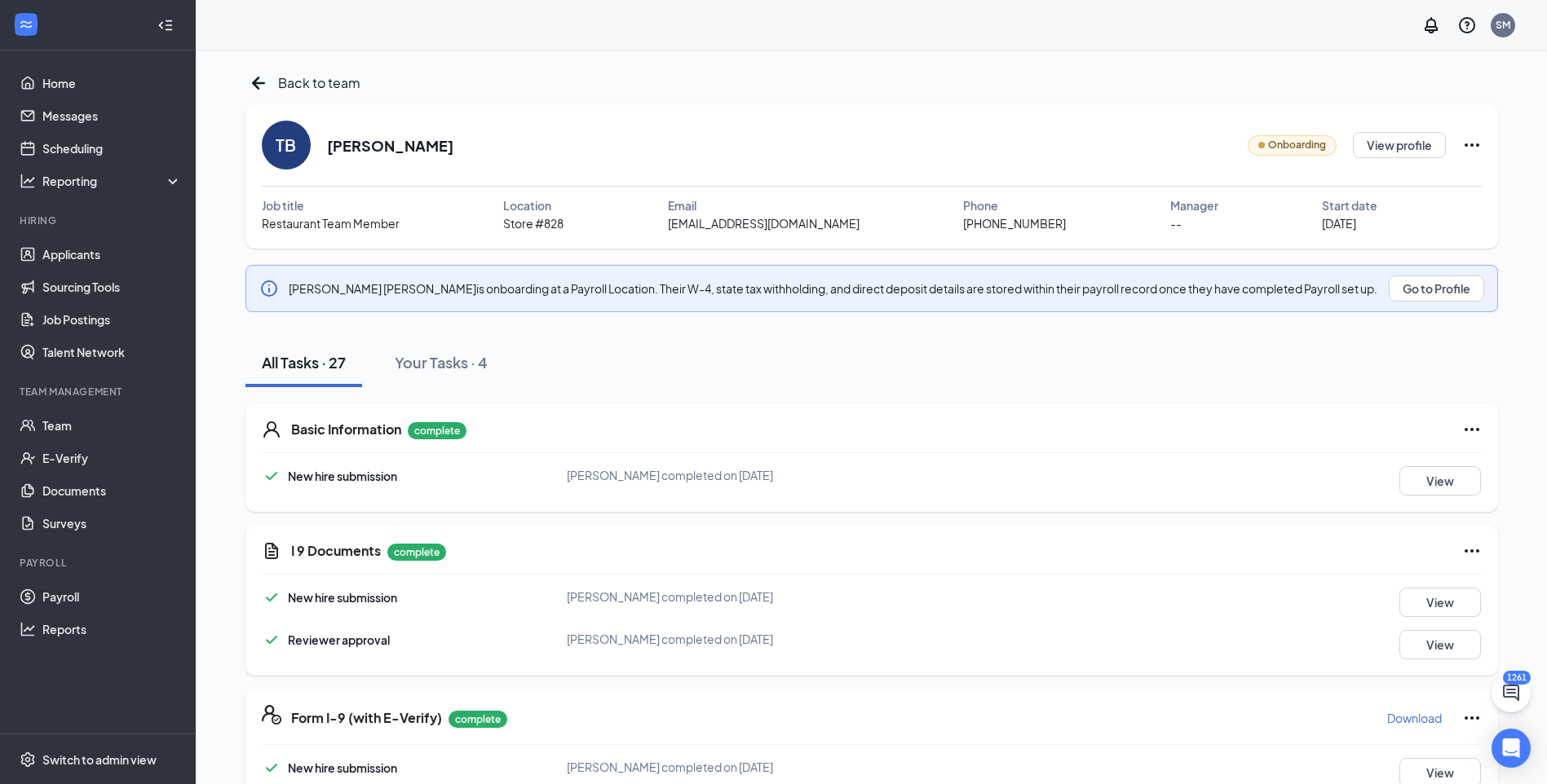
click at [369, 85] on div "Back to team" at bounding box center [871, 83] width 1252 height 26
click at [351, 88] on div "Back to team" at bounding box center [871, 83] width 1252 height 26
click at [308, 84] on span "Back to team" at bounding box center [319, 83] width 83 height 21
